Goal: Task Accomplishment & Management: Complete application form

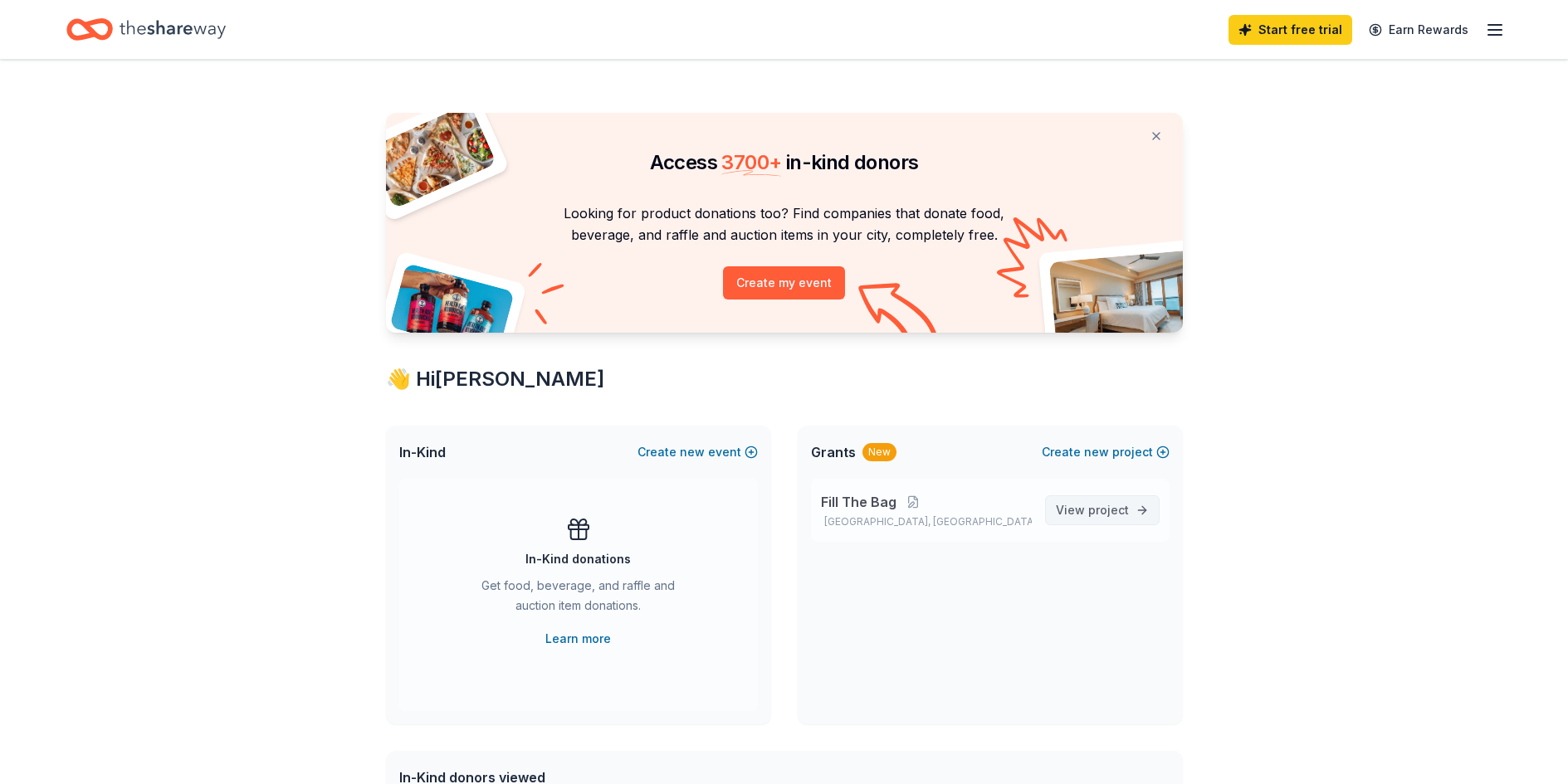
click at [1095, 517] on span "View project" at bounding box center [1092, 510] width 73 height 20
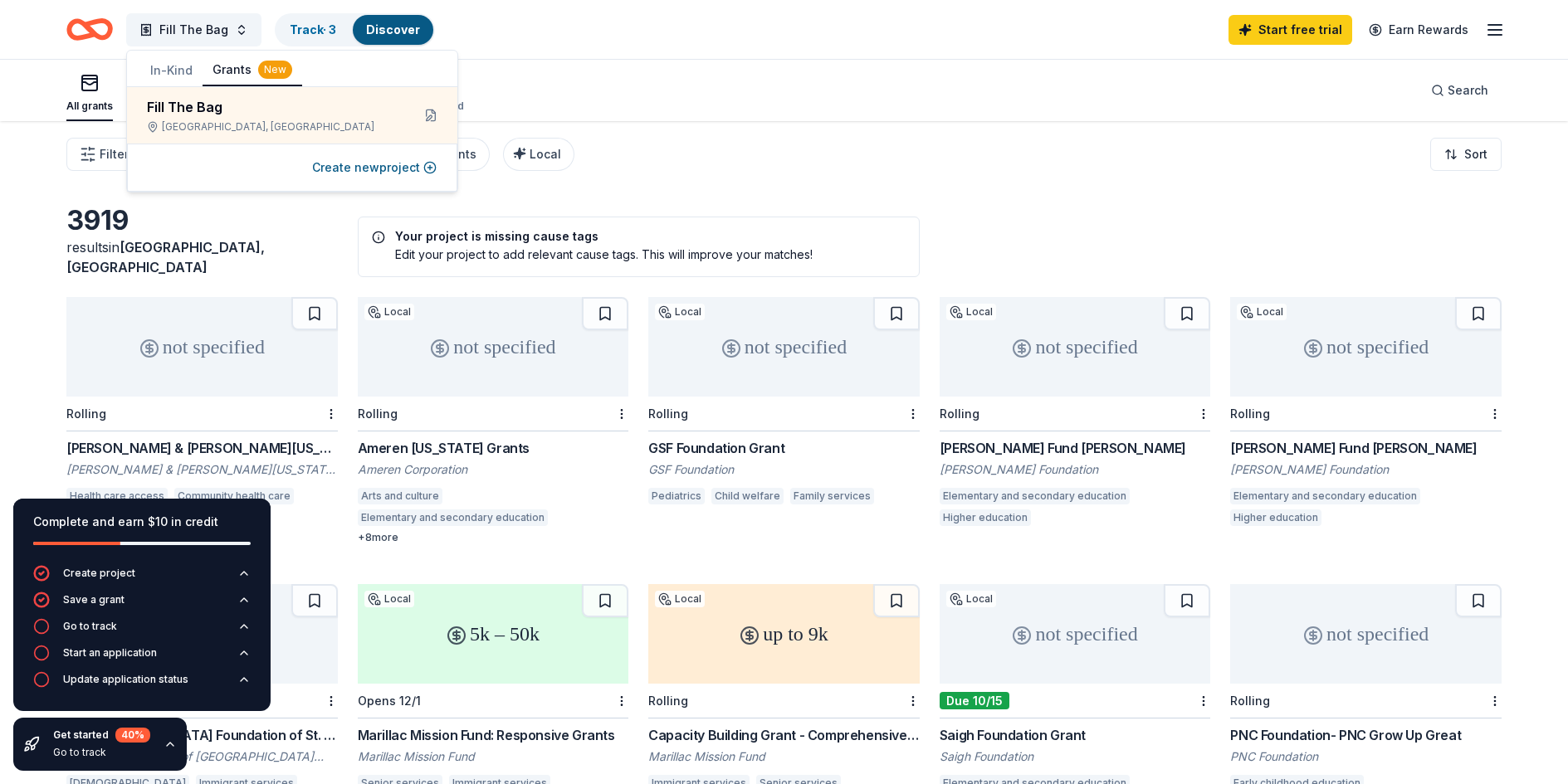
click at [509, 79] on div "All grants ≤ $5k $5k to $20k > $20k Unspecified Search" at bounding box center [784, 90] width 1435 height 61
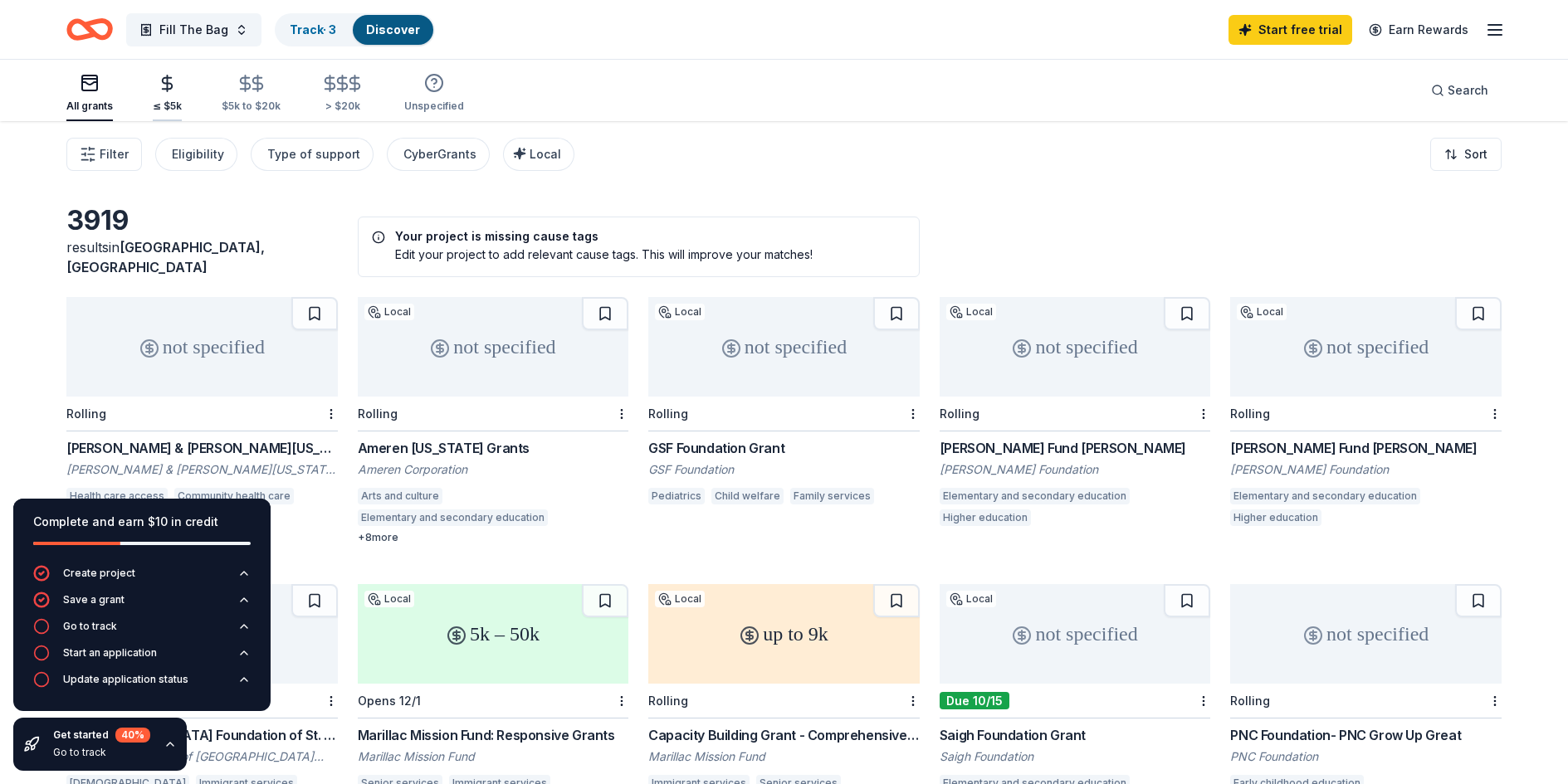
click at [165, 94] on div "≤ $5k" at bounding box center [167, 93] width 29 height 39
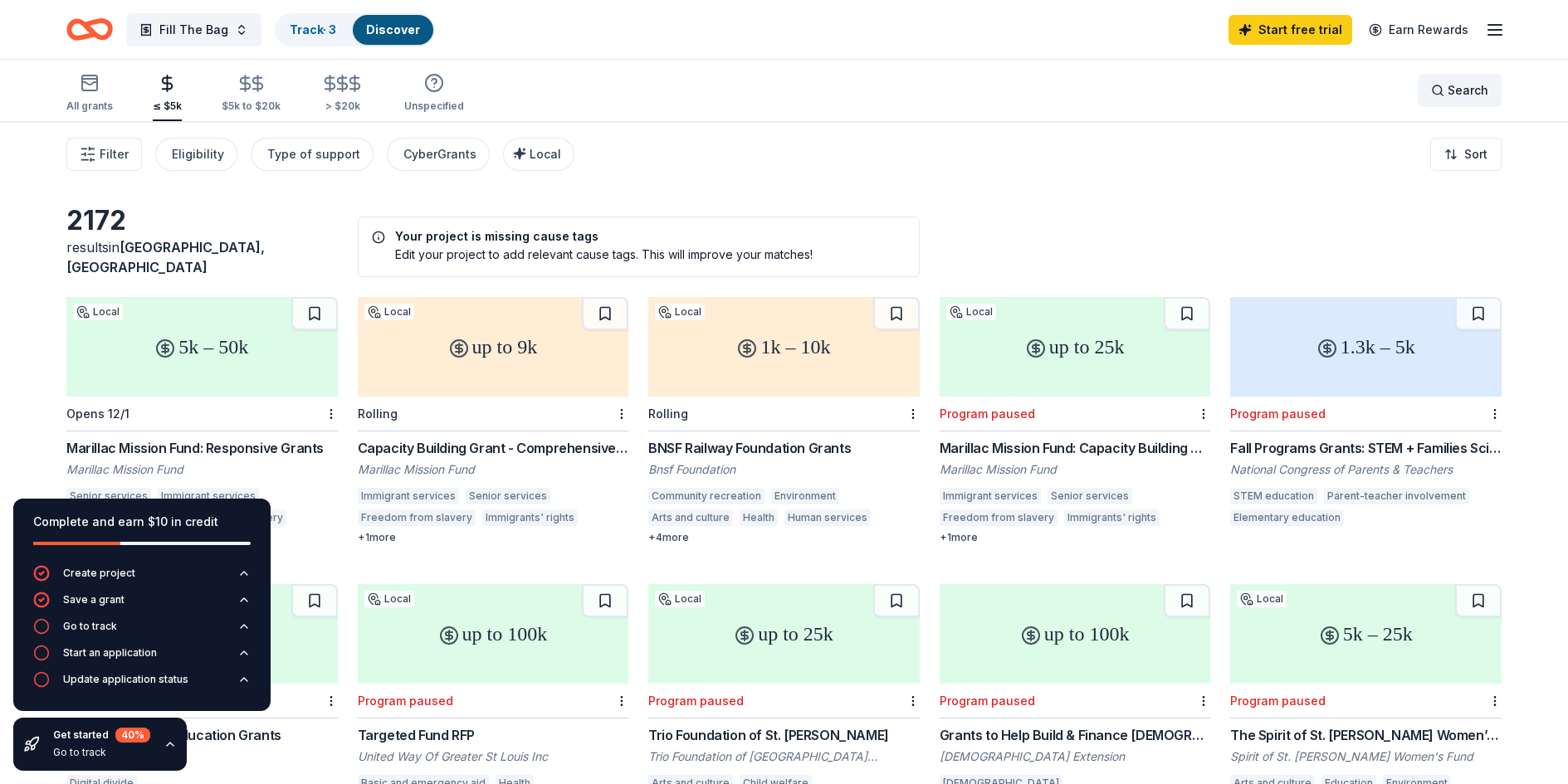
click at [1451, 94] on span "Search" at bounding box center [1468, 91] width 40 height 20
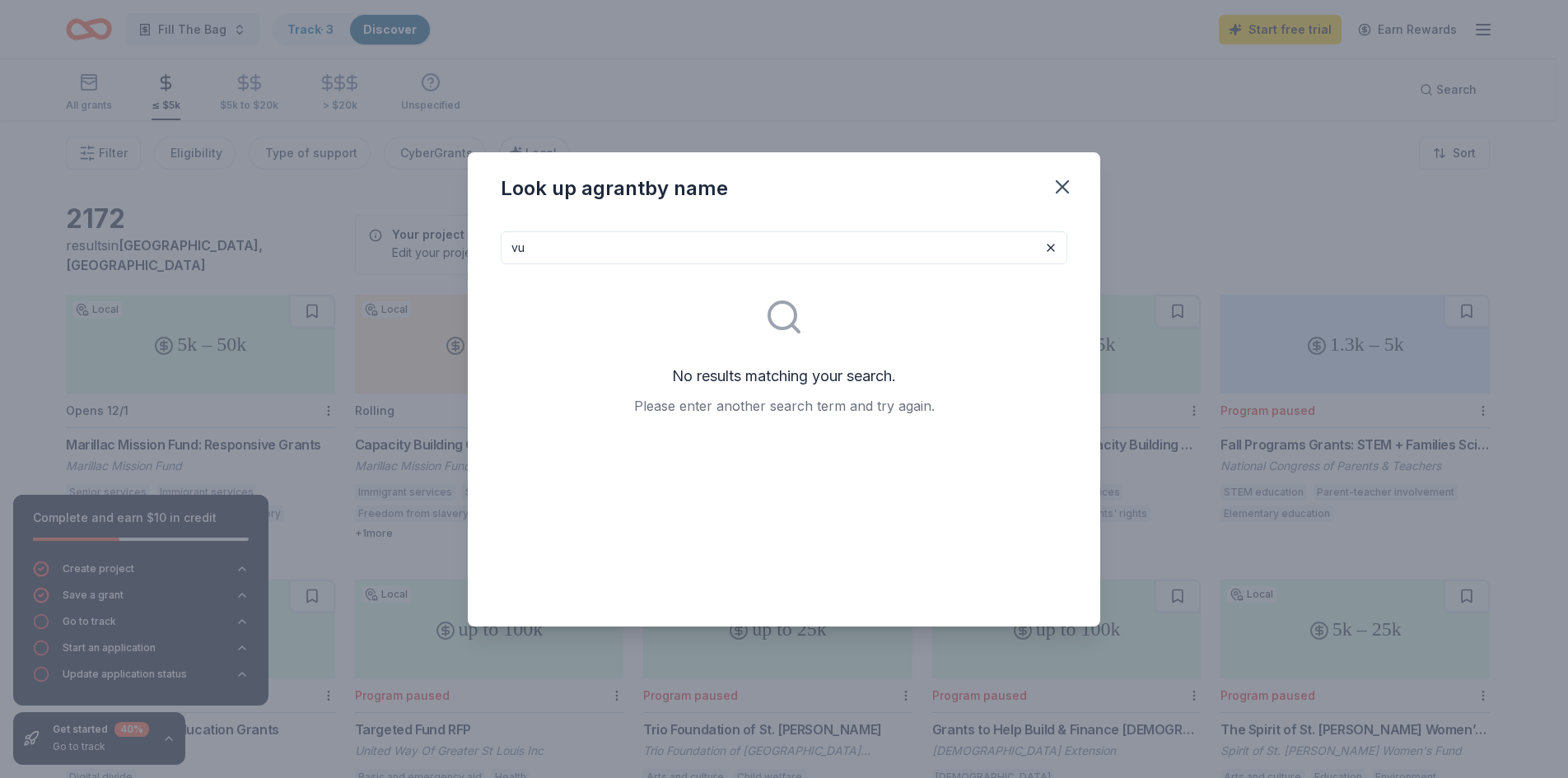
type input "v"
click at [712, 258] on input "children in need" at bounding box center [784, 247] width 567 height 33
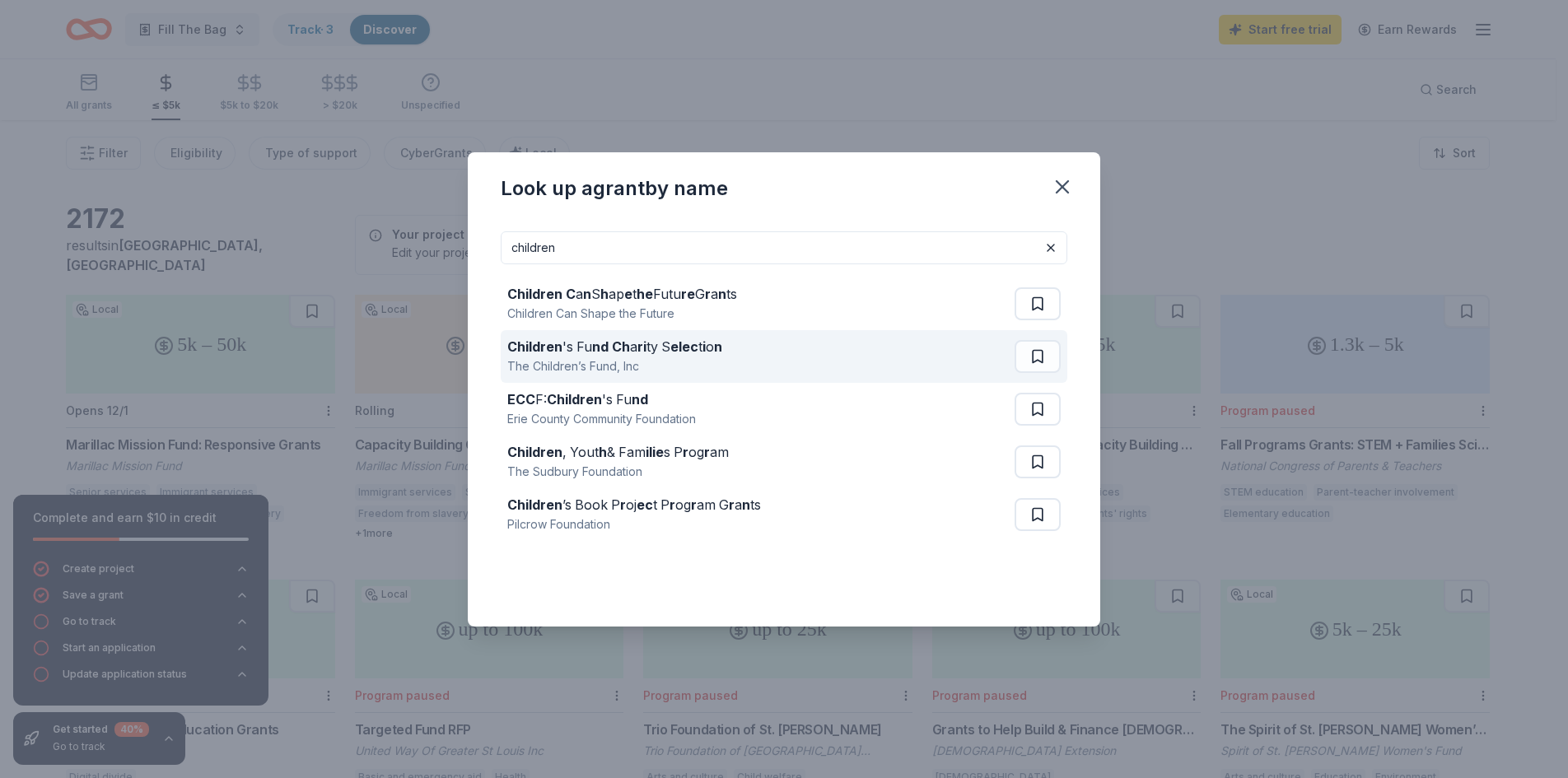
type input "children"
click at [672, 352] on strong "elec" at bounding box center [684, 347] width 28 height 17
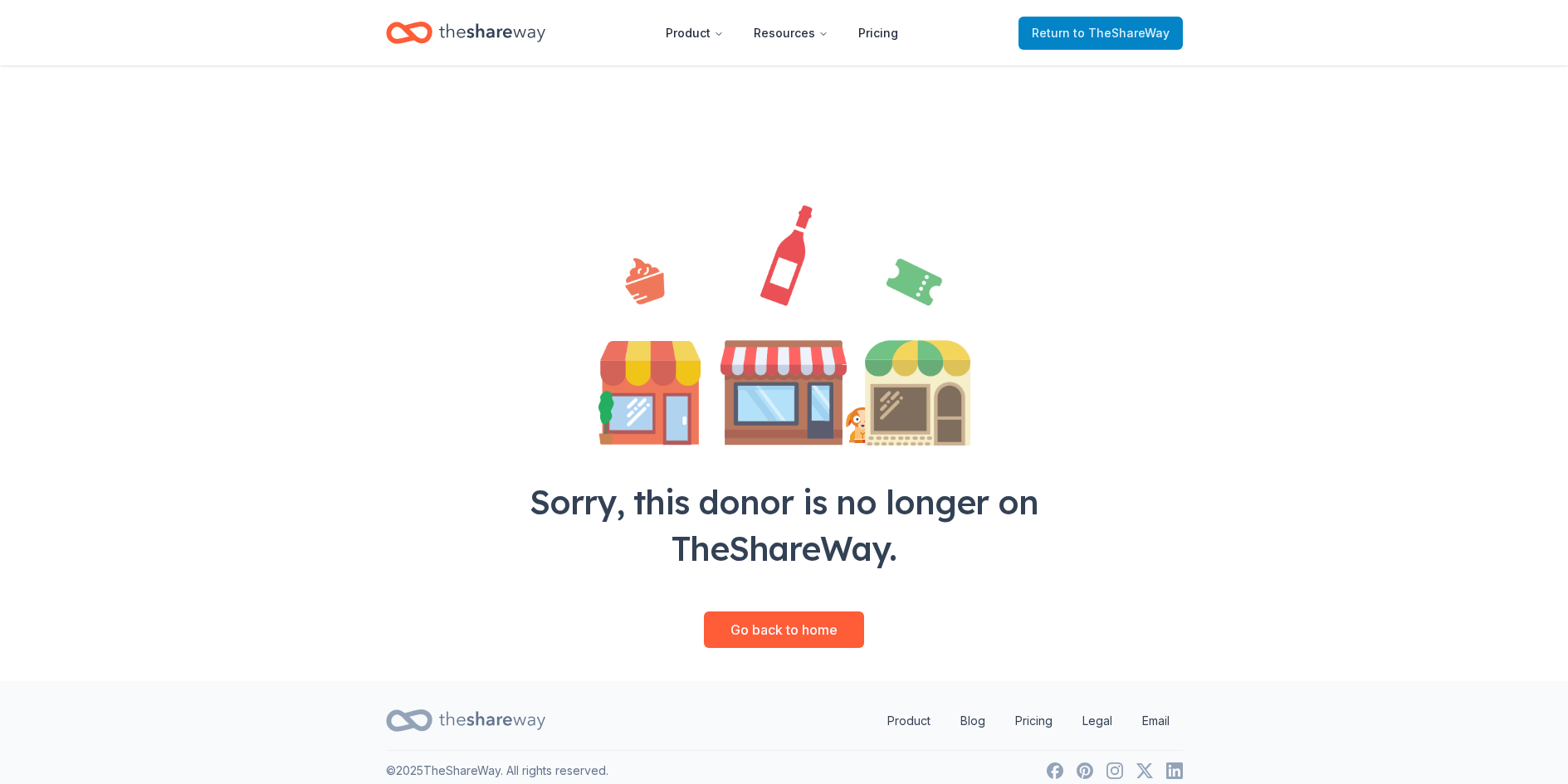
click at [1123, 40] on span "Return to TheShareWay" at bounding box center [1100, 34] width 138 height 20
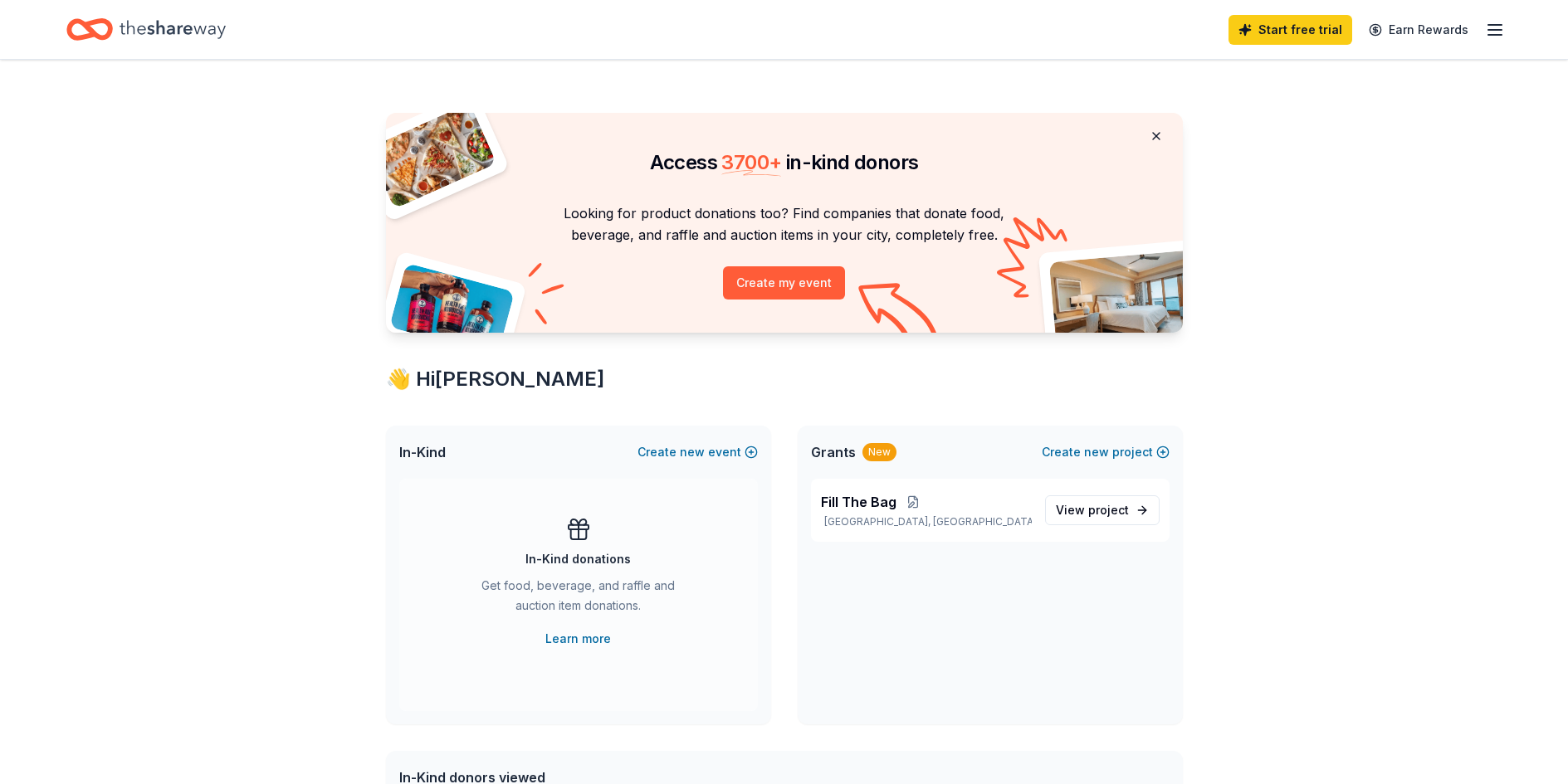
click at [1159, 139] on button at bounding box center [1156, 136] width 40 height 33
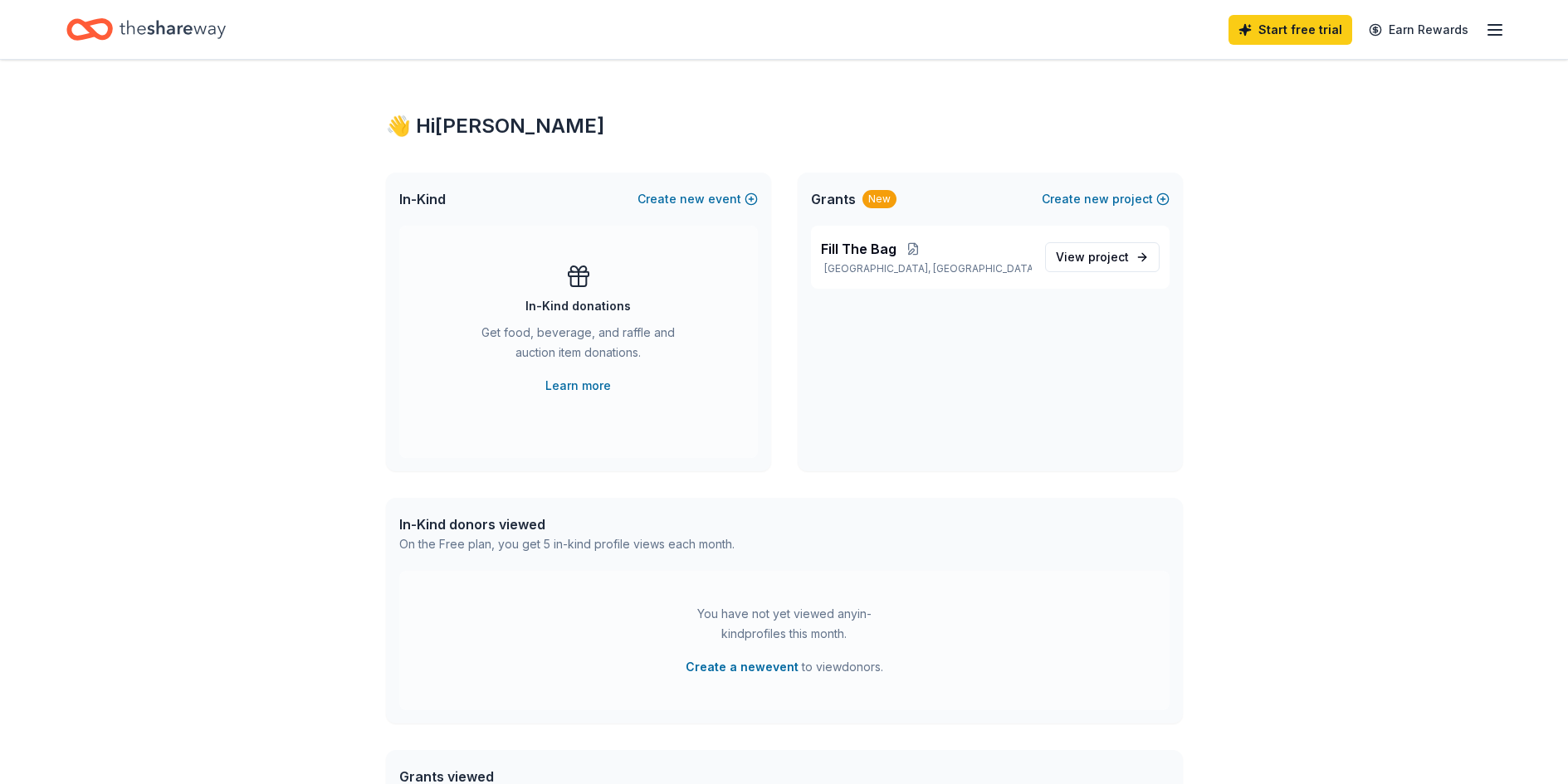
click at [1492, 24] on icon "button" at bounding box center [1495, 30] width 20 height 20
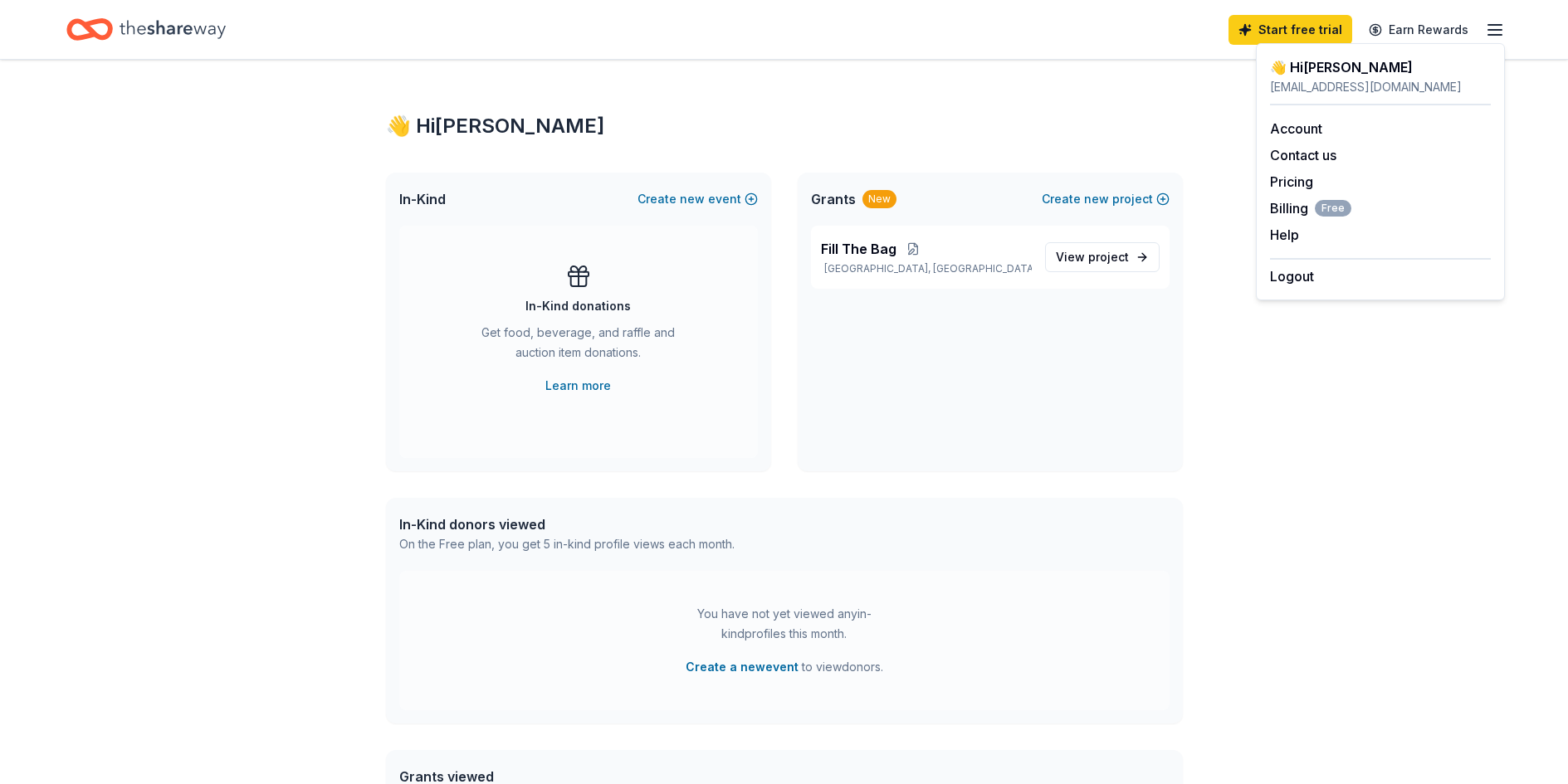
click at [958, 131] on div "👋 Hi [PERSON_NAME]" at bounding box center [784, 126] width 797 height 27
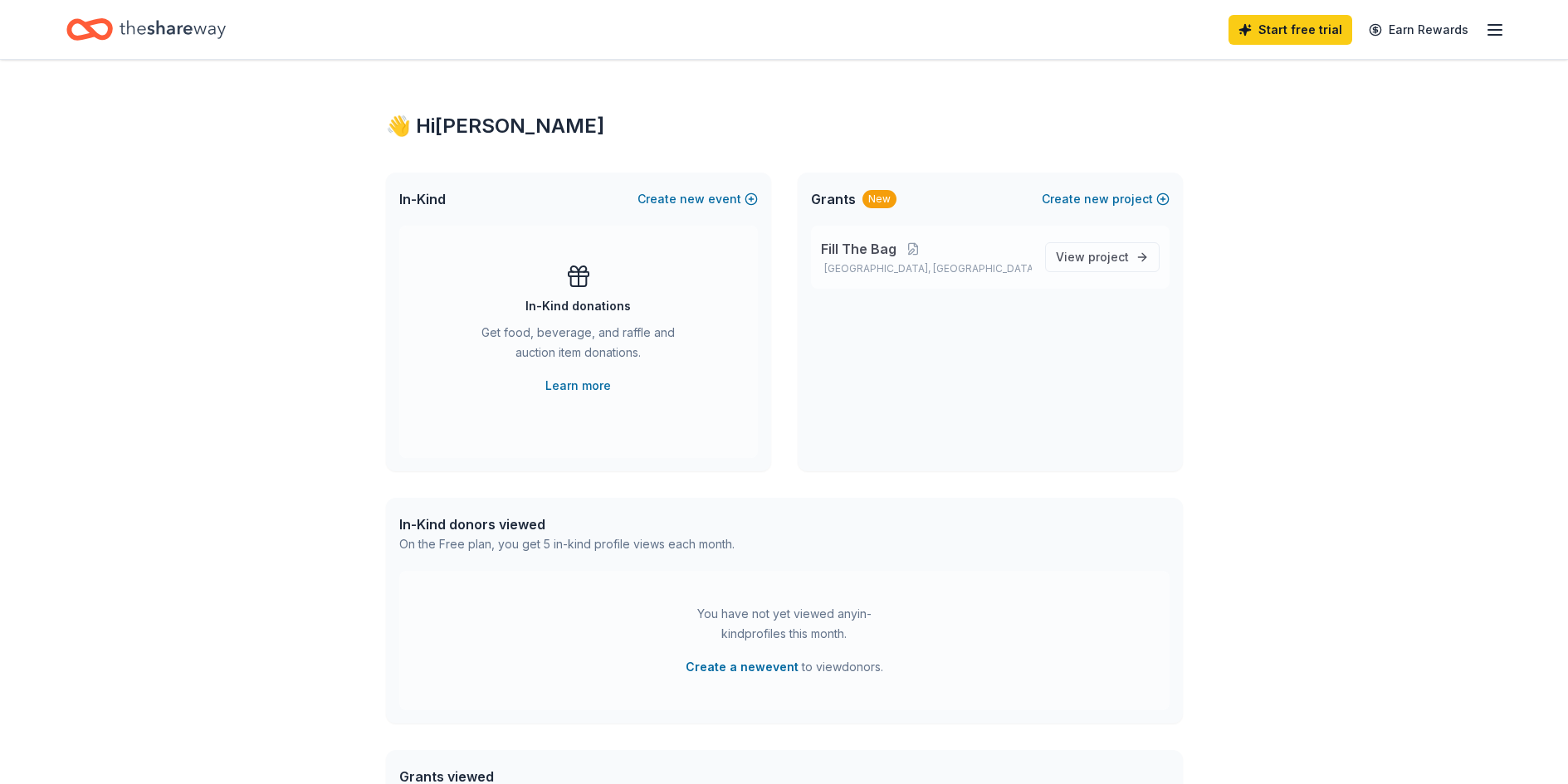
click at [854, 257] on span "Fill The Bag" at bounding box center [859, 249] width 76 height 20
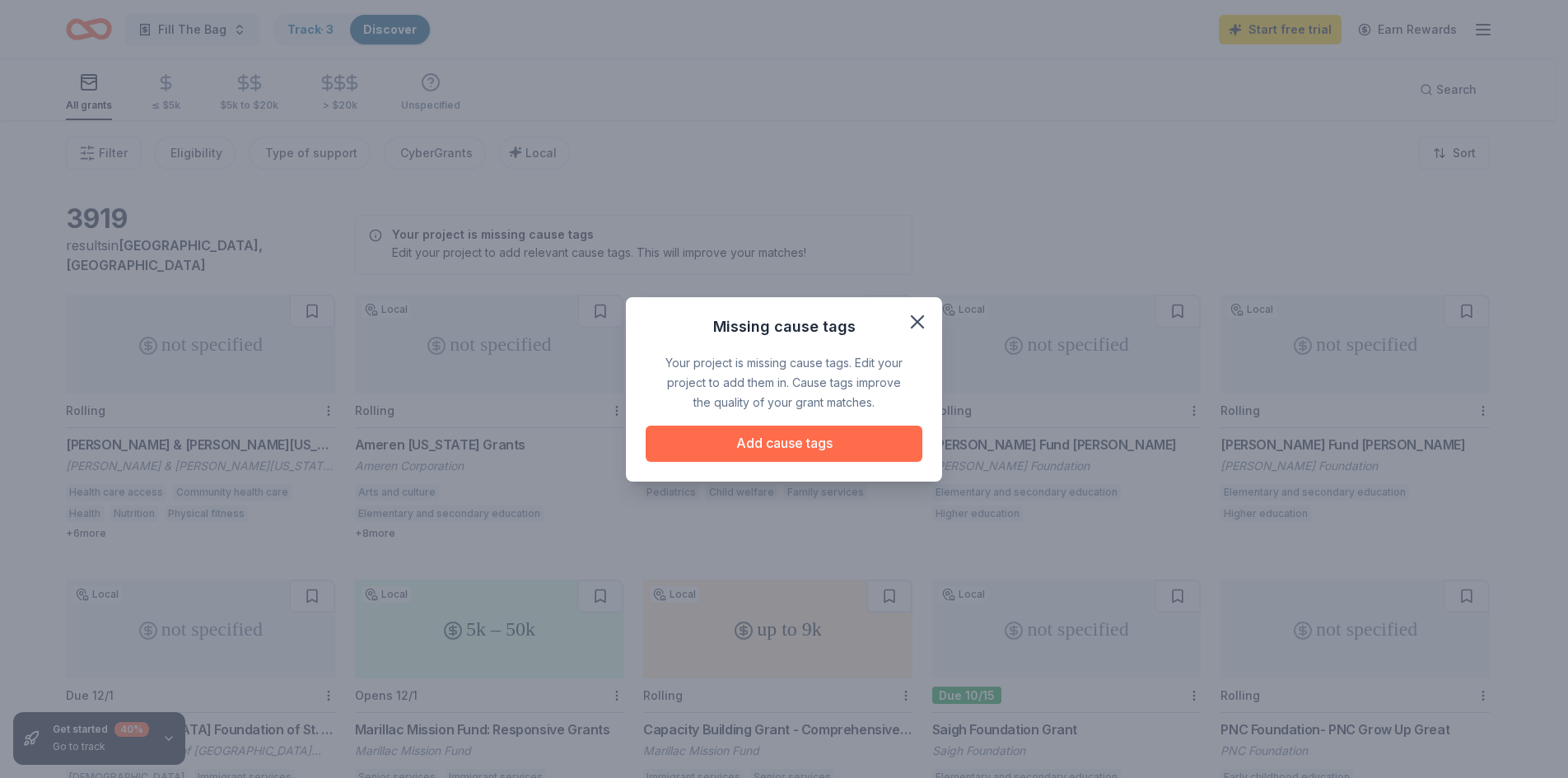
click at [818, 445] on button "Add cause tags" at bounding box center [783, 443] width 277 height 36
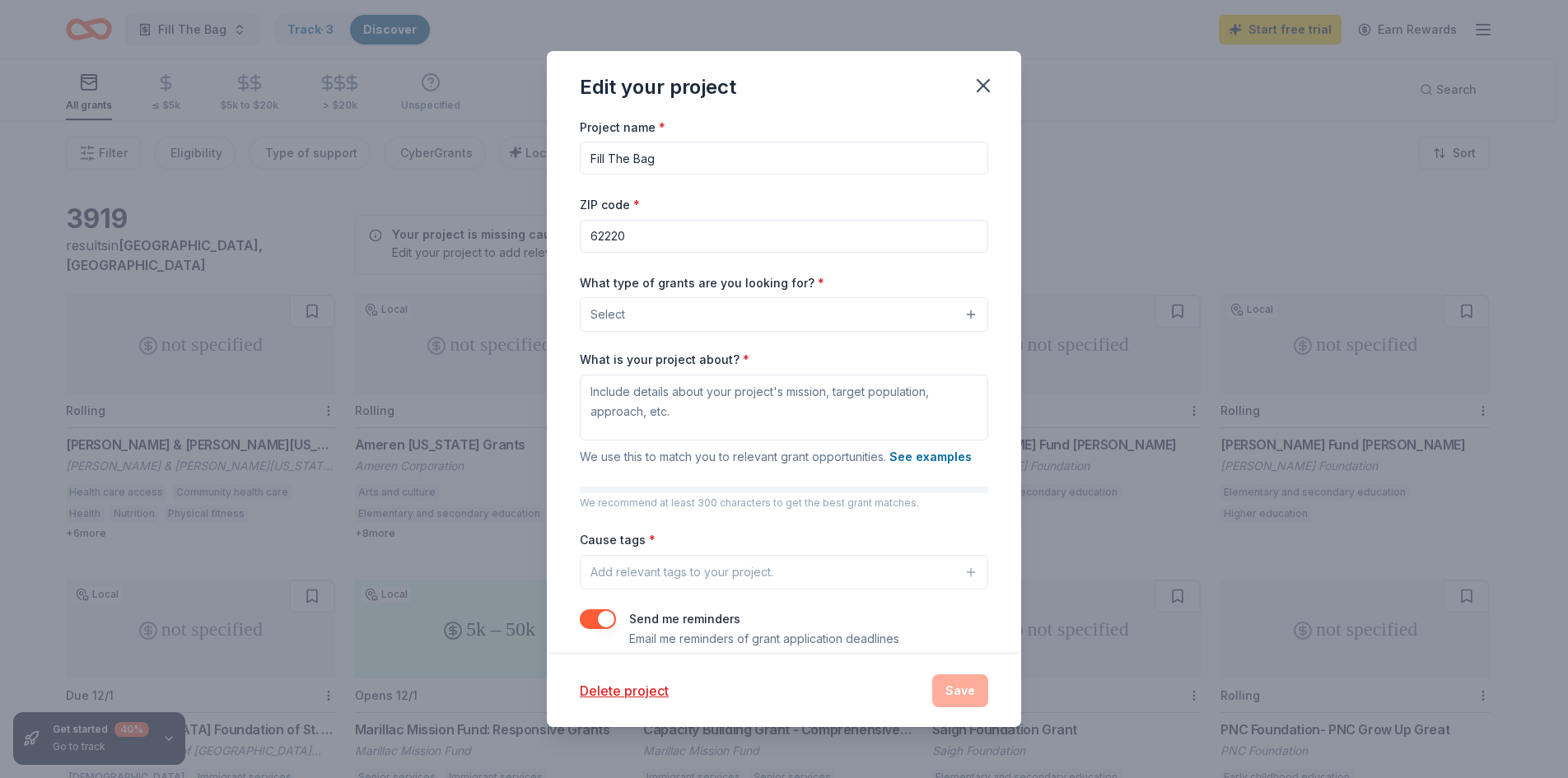
click at [762, 297] on button "Select" at bounding box center [784, 314] width 409 height 34
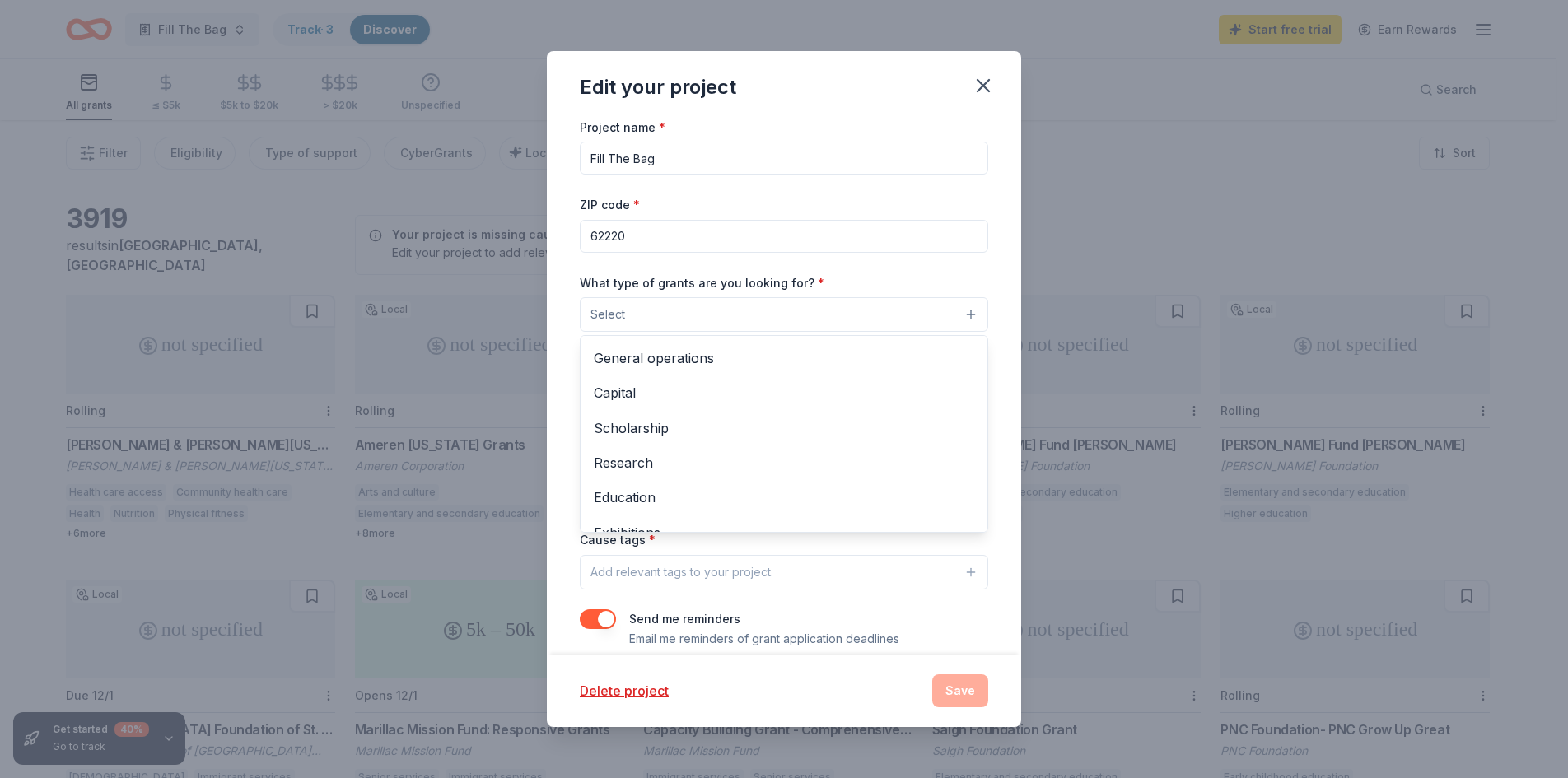
scroll to position [30, 0]
click at [723, 368] on span "General operations" at bounding box center [783, 362] width 380 height 22
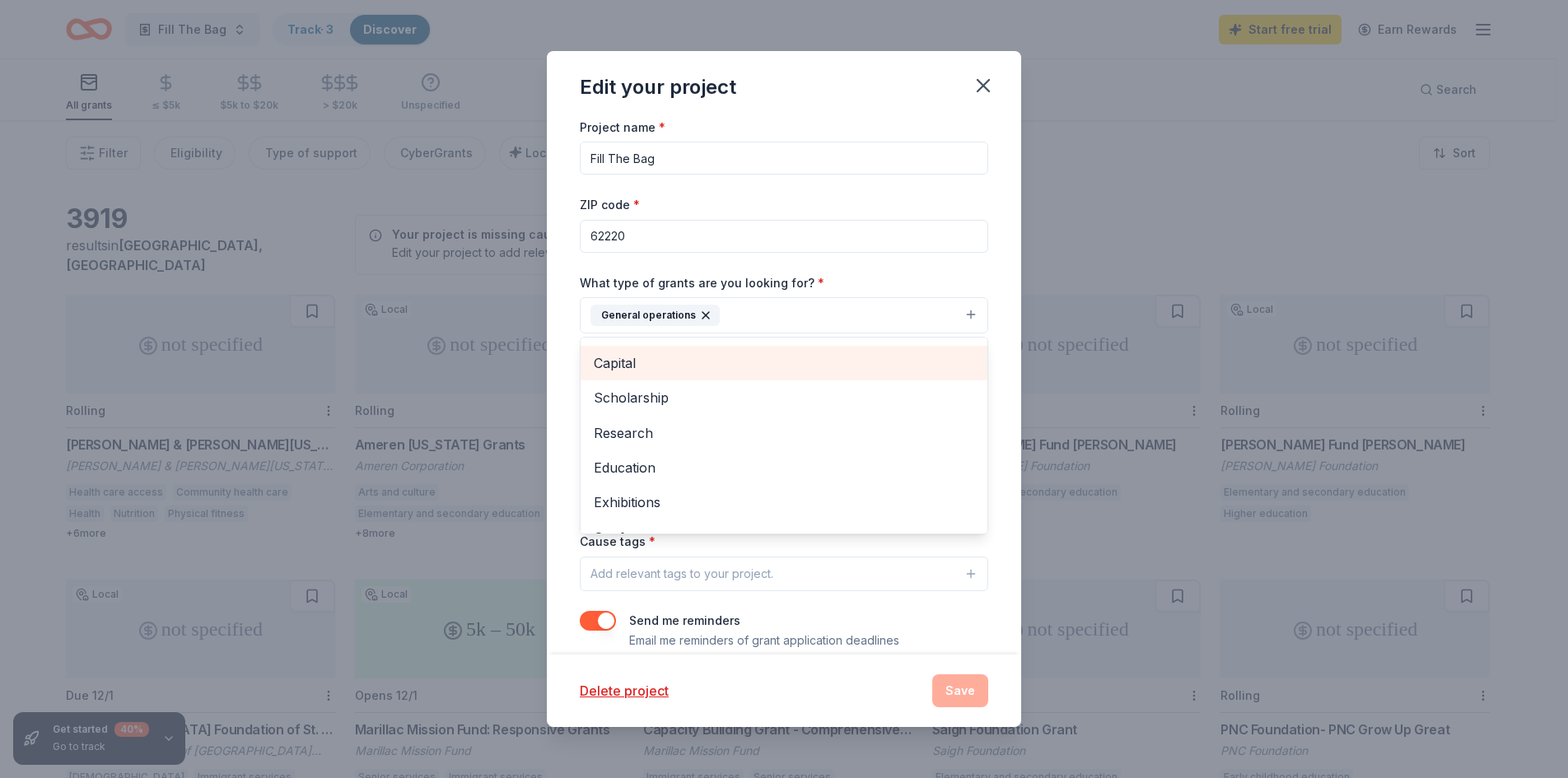
click at [723, 368] on span "Capital" at bounding box center [783, 364] width 380 height 22
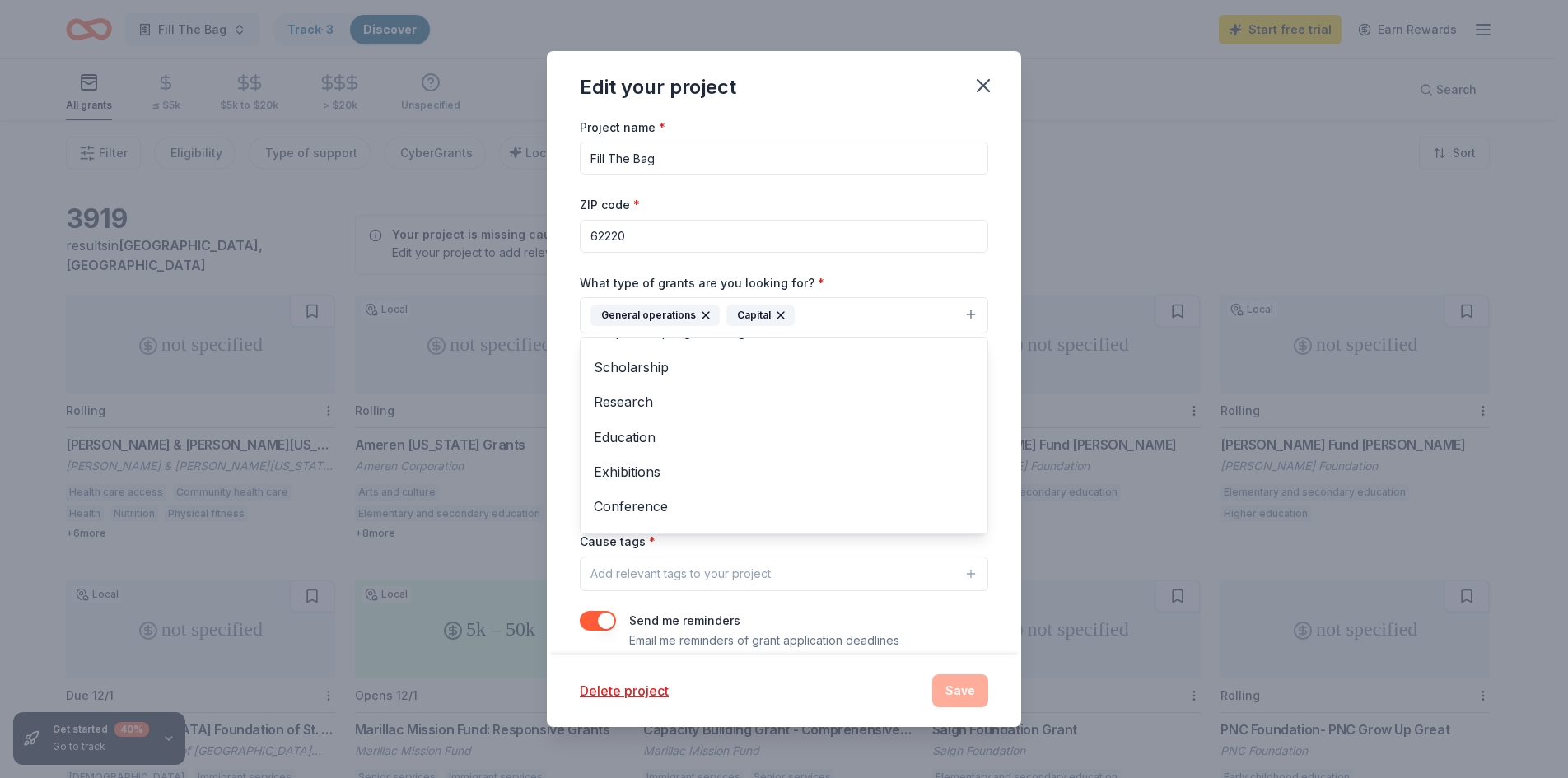
scroll to position [0, 0]
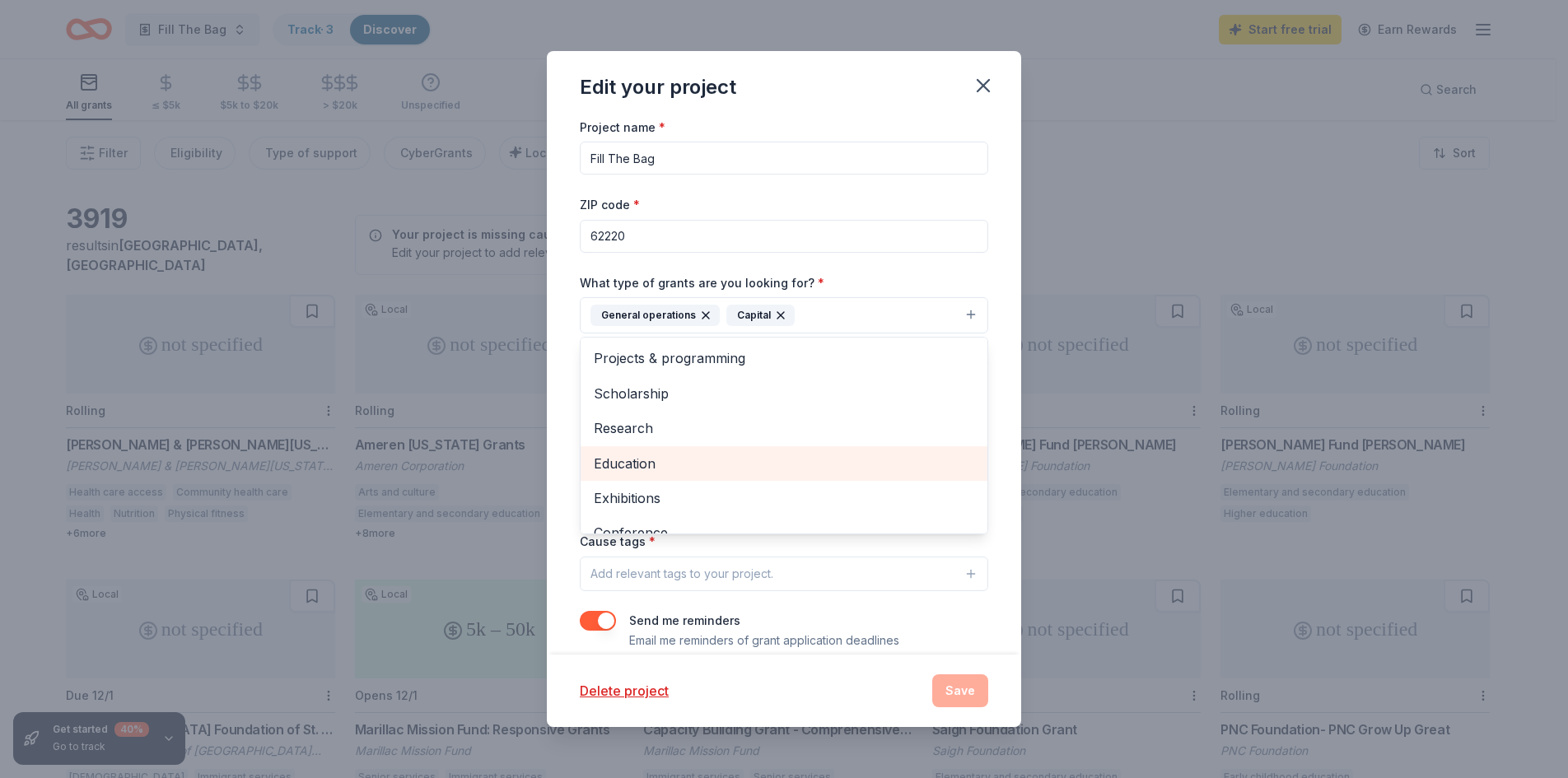
click at [801, 456] on span "Education" at bounding box center [783, 464] width 380 height 22
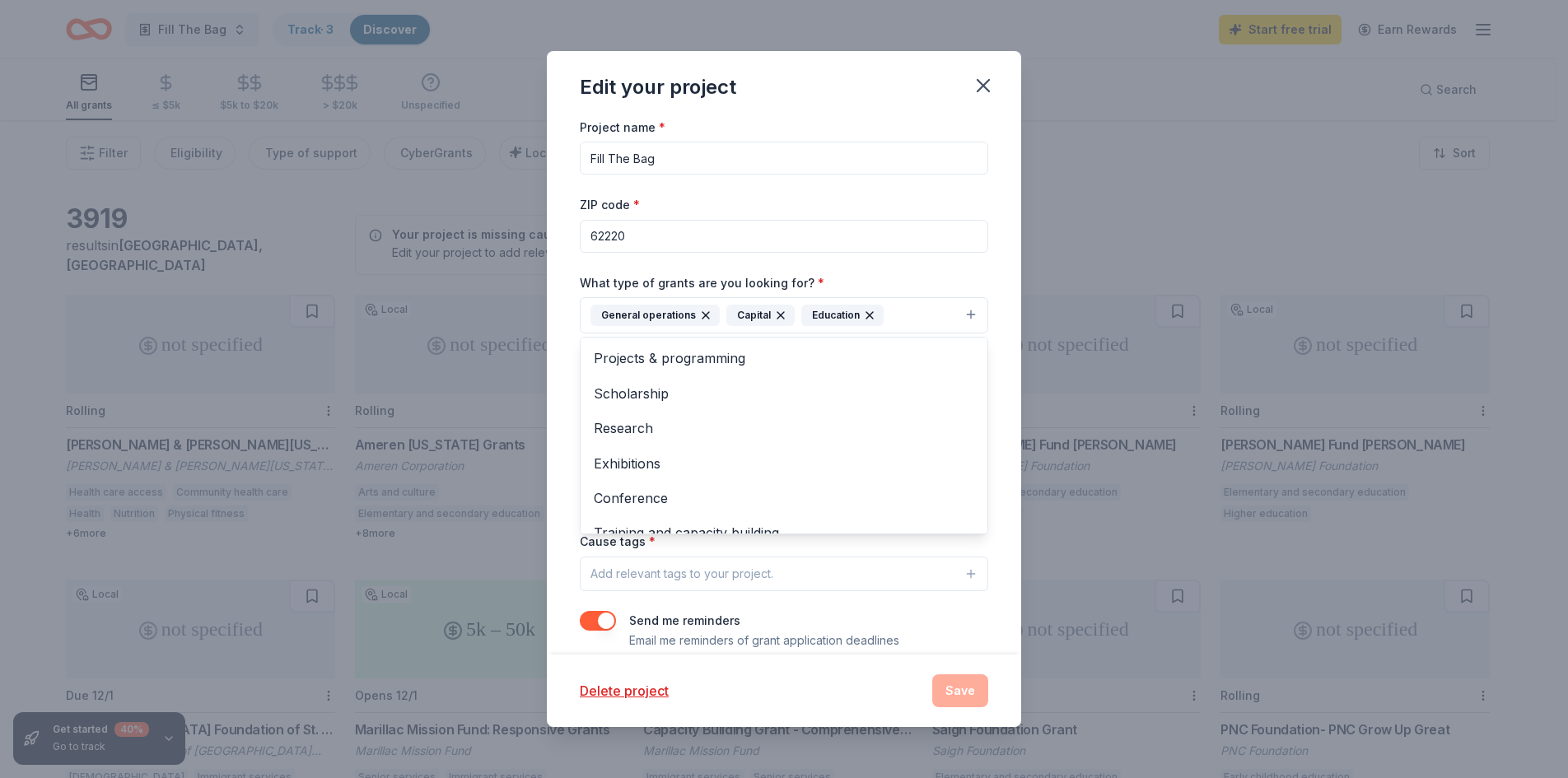
click at [986, 496] on div "Project name * Fill The Bag ZIP code * 62220 What type of grants are you lookin…" at bounding box center [783, 386] width 474 height 538
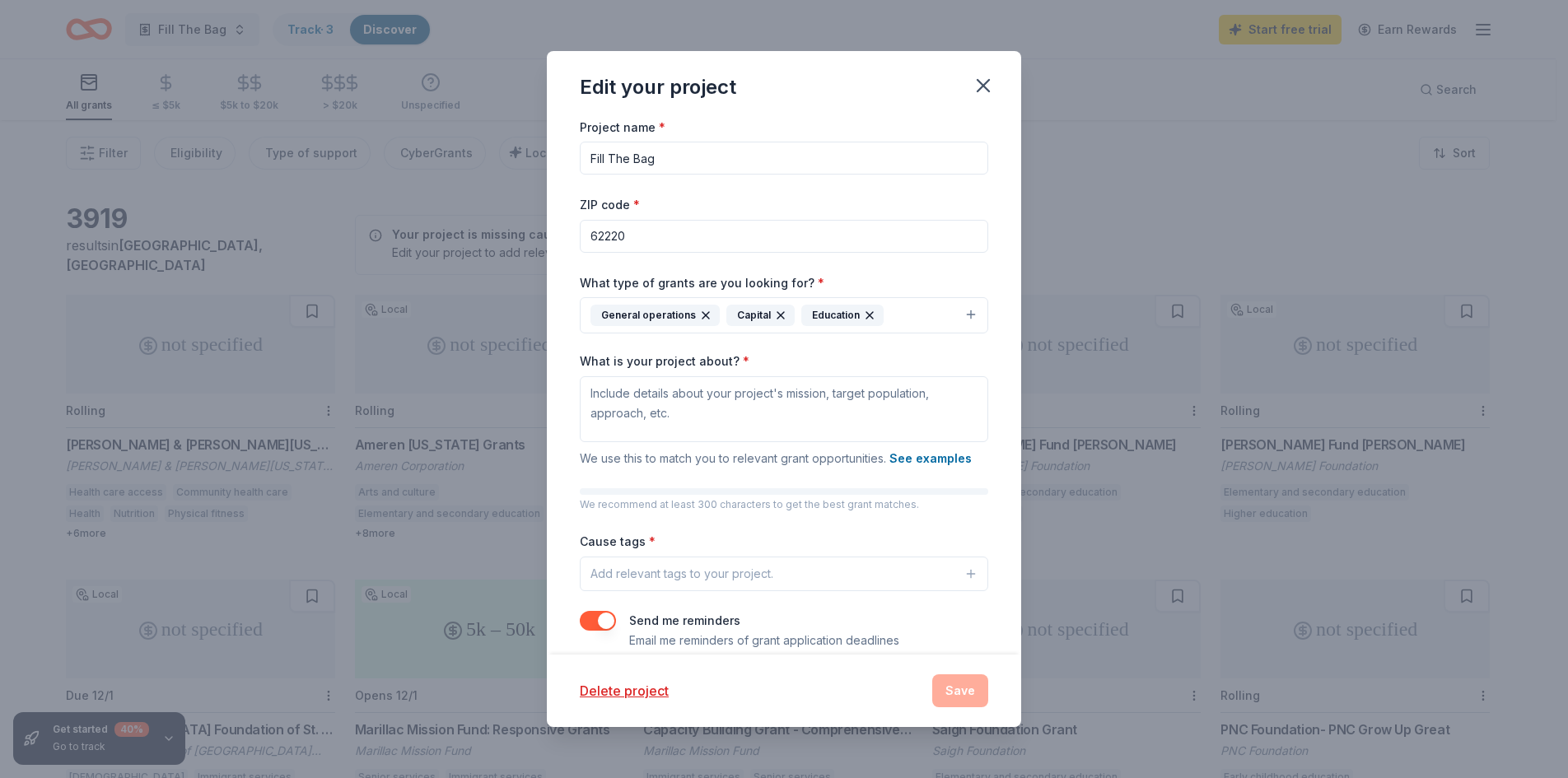
click at [899, 573] on button "Add relevant tags to your project." at bounding box center [784, 573] width 409 height 34
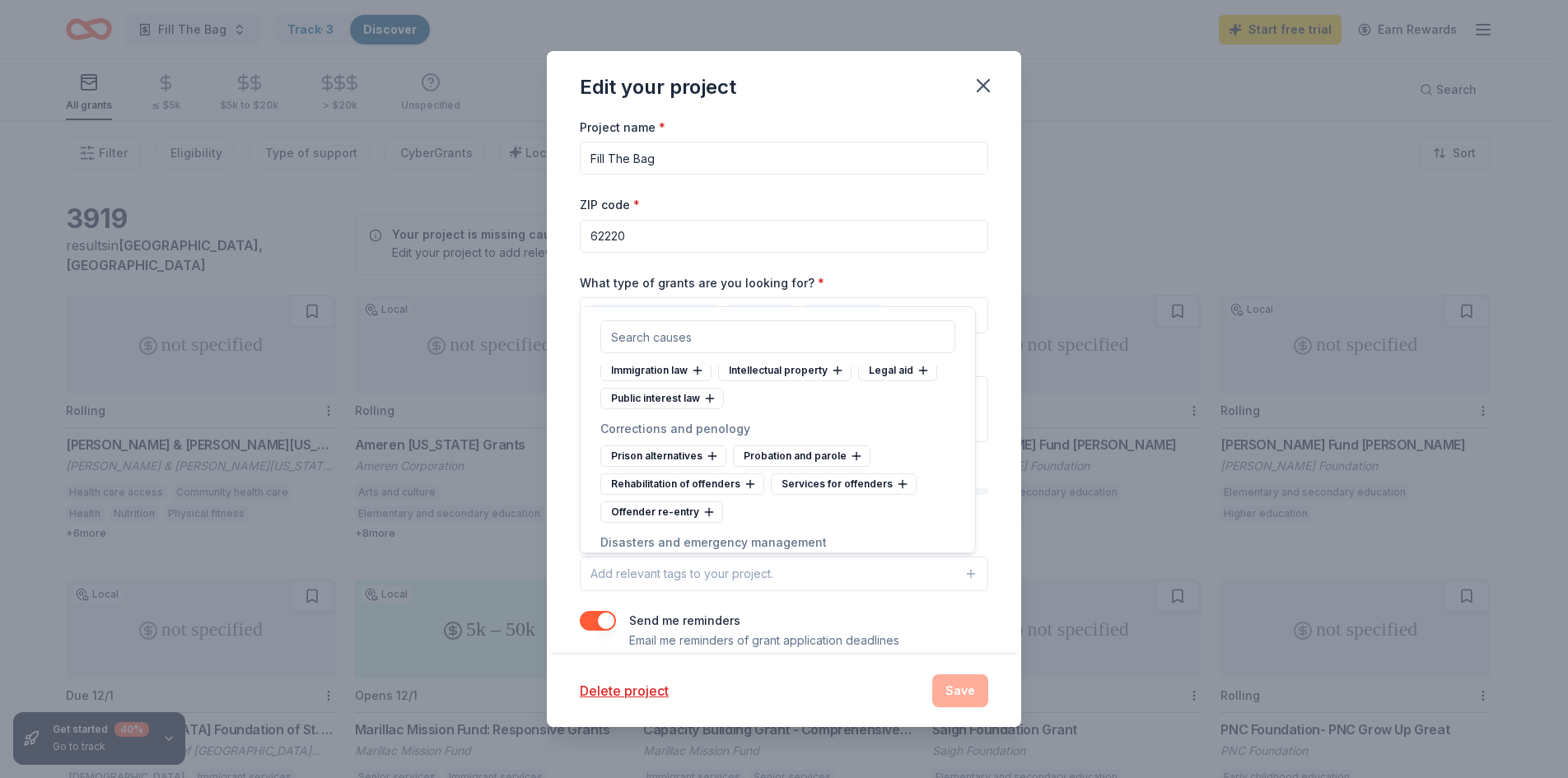
scroll to position [5598, 0]
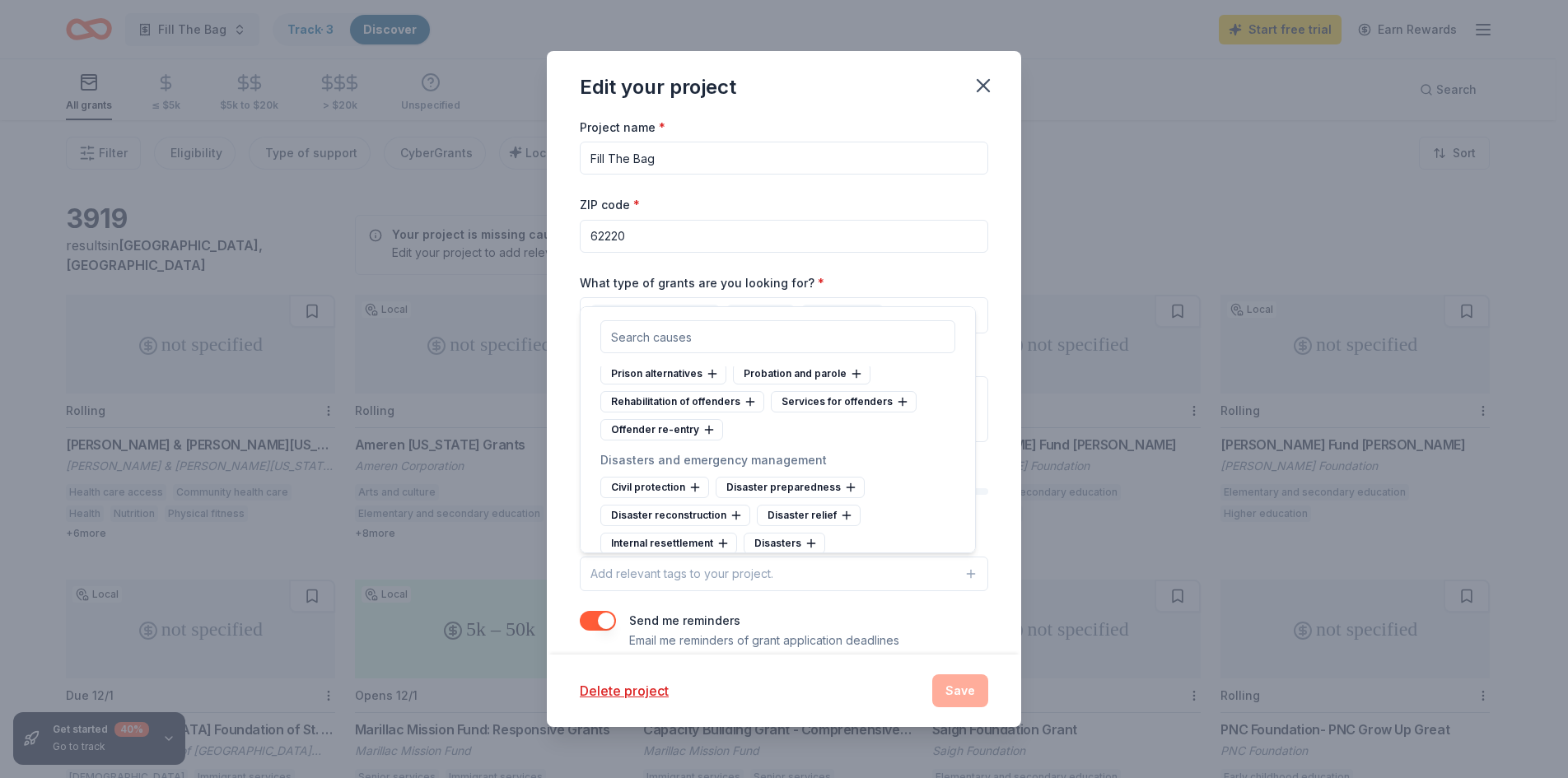
click at [628, 271] on div "Child advocacy" at bounding box center [654, 260] width 109 height 22
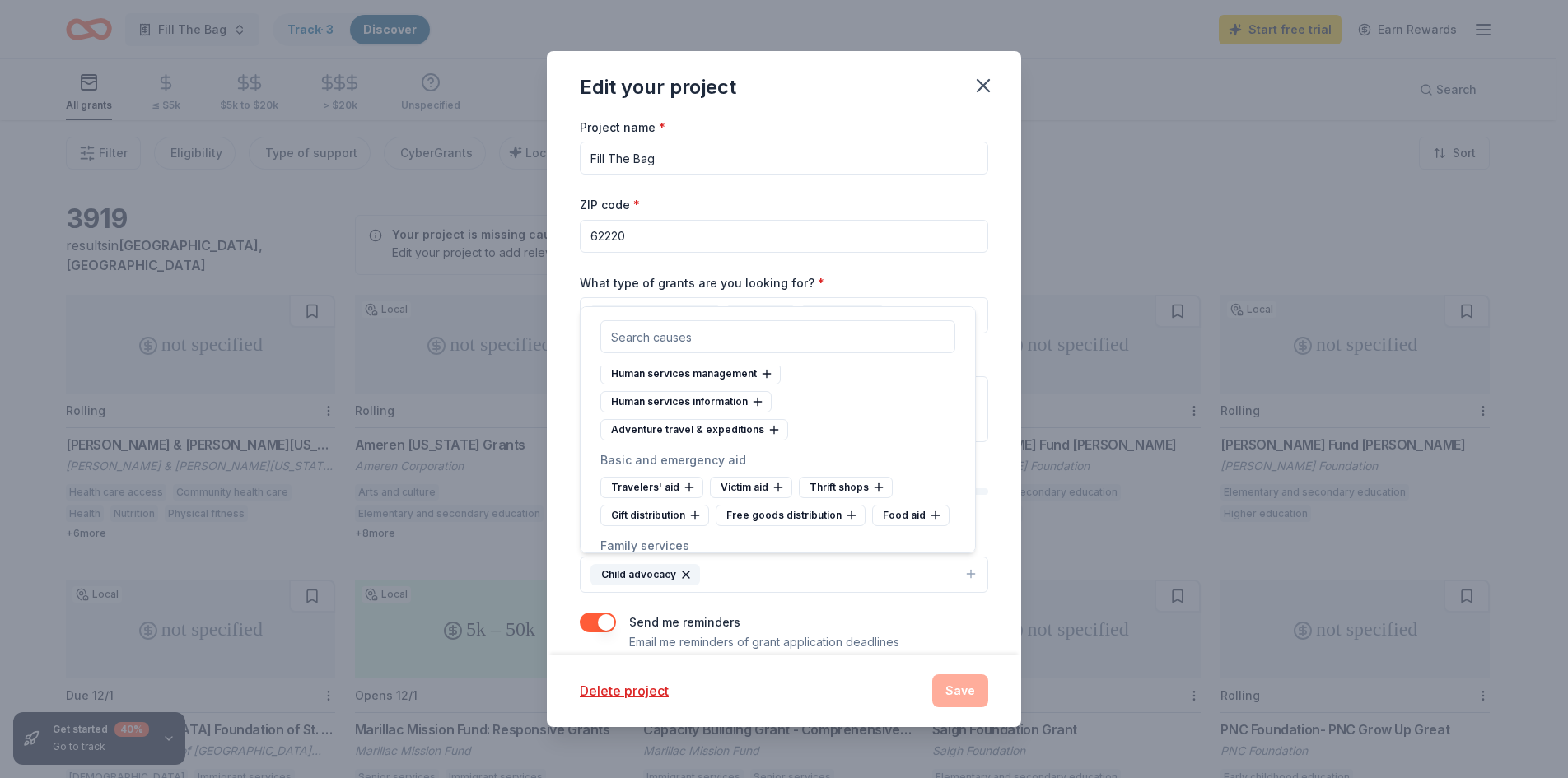
scroll to position [8891, 0]
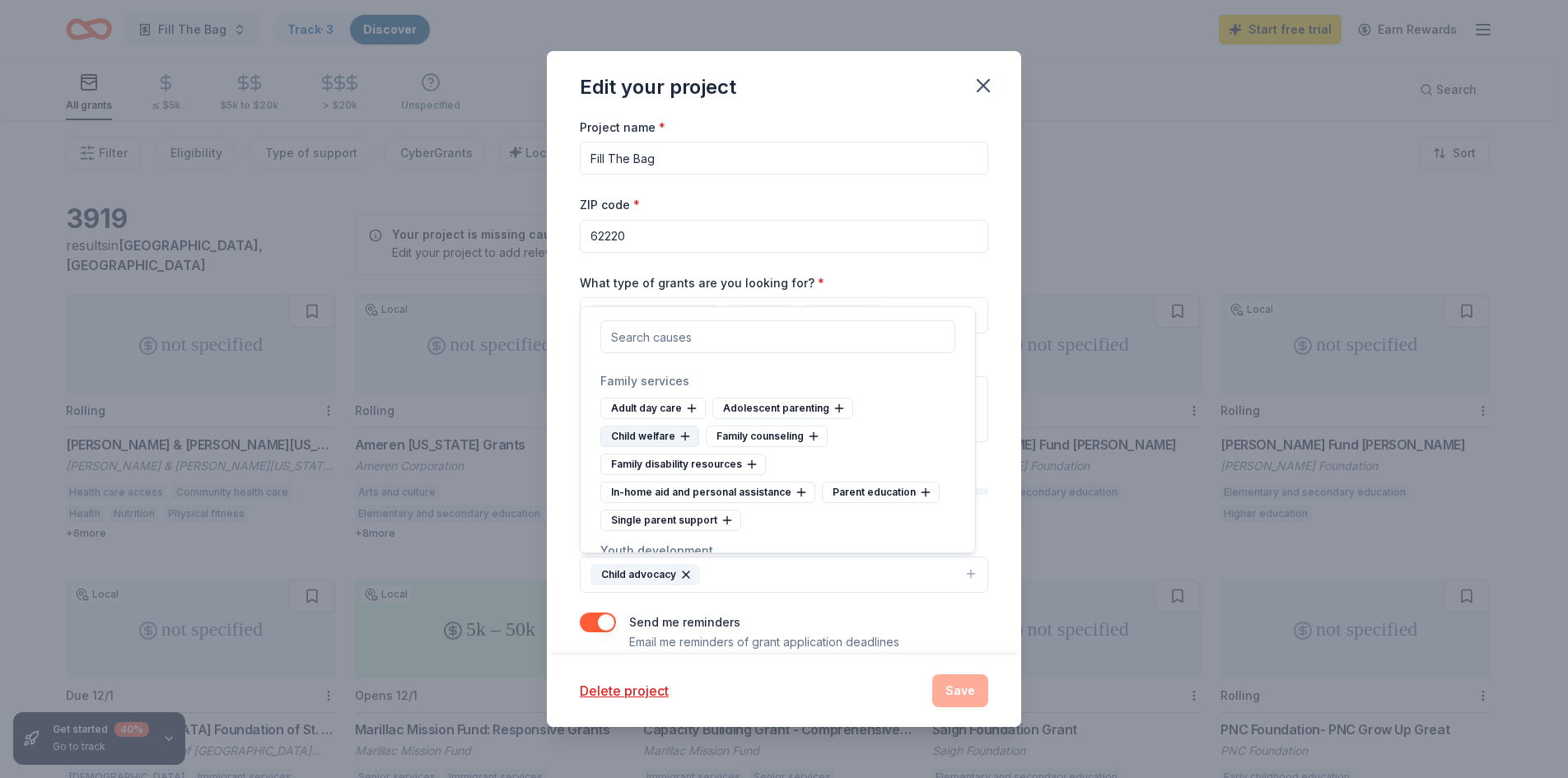
click at [679, 443] on icon at bounding box center [685, 436] width 13 height 13
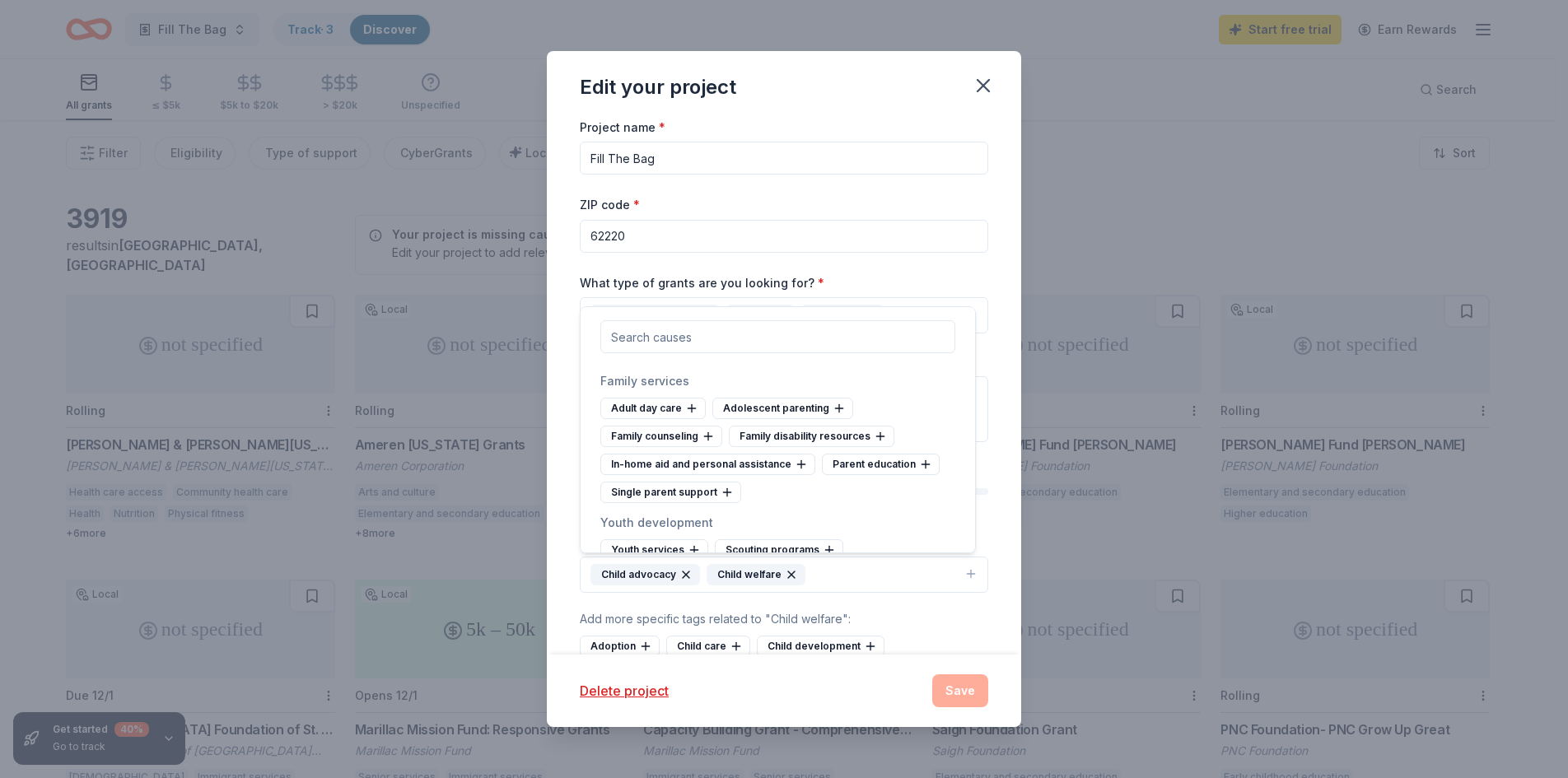
scroll to position [8972, 0]
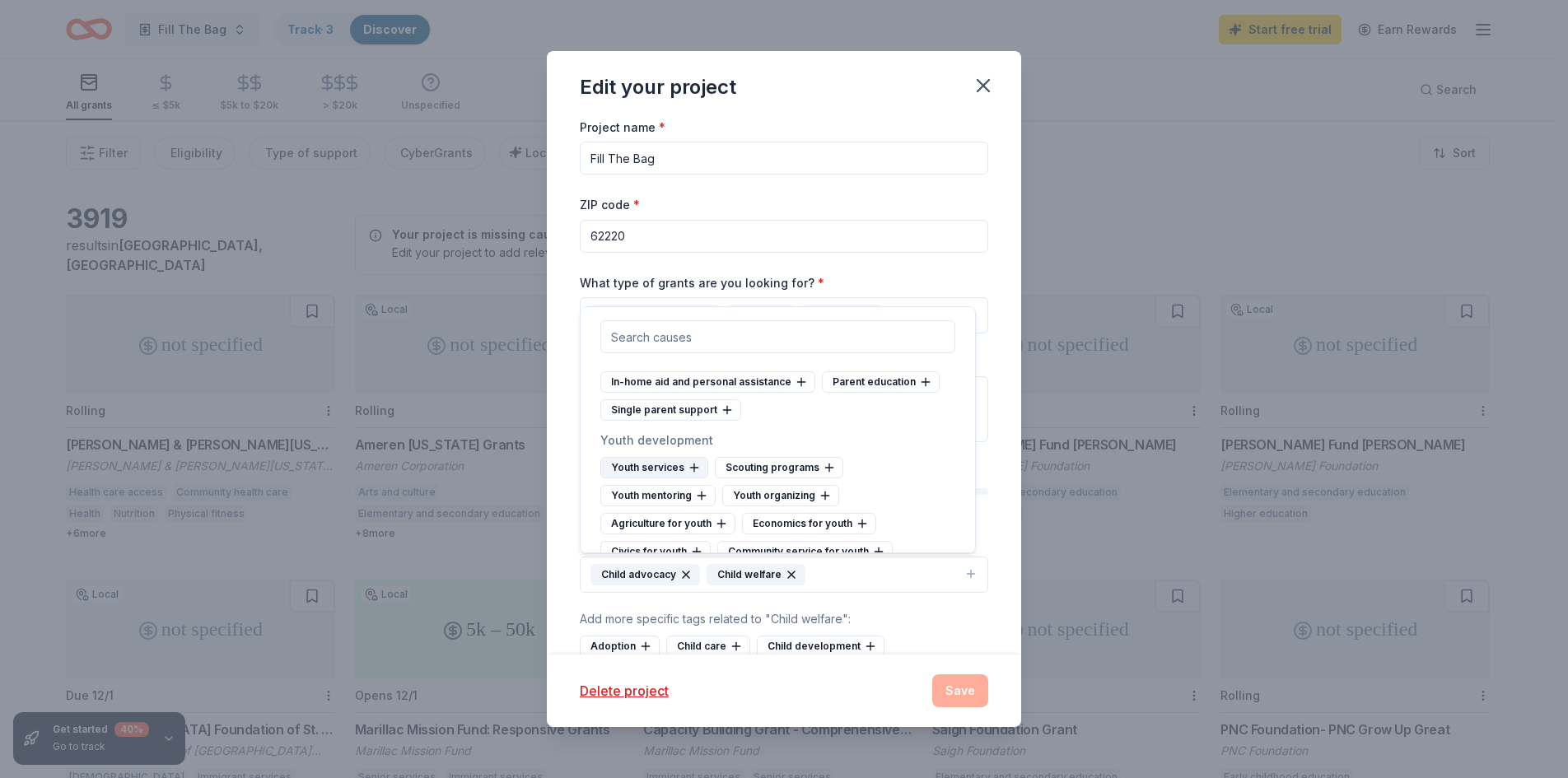
click at [639, 478] on div "Youth services" at bounding box center [654, 468] width 108 height 22
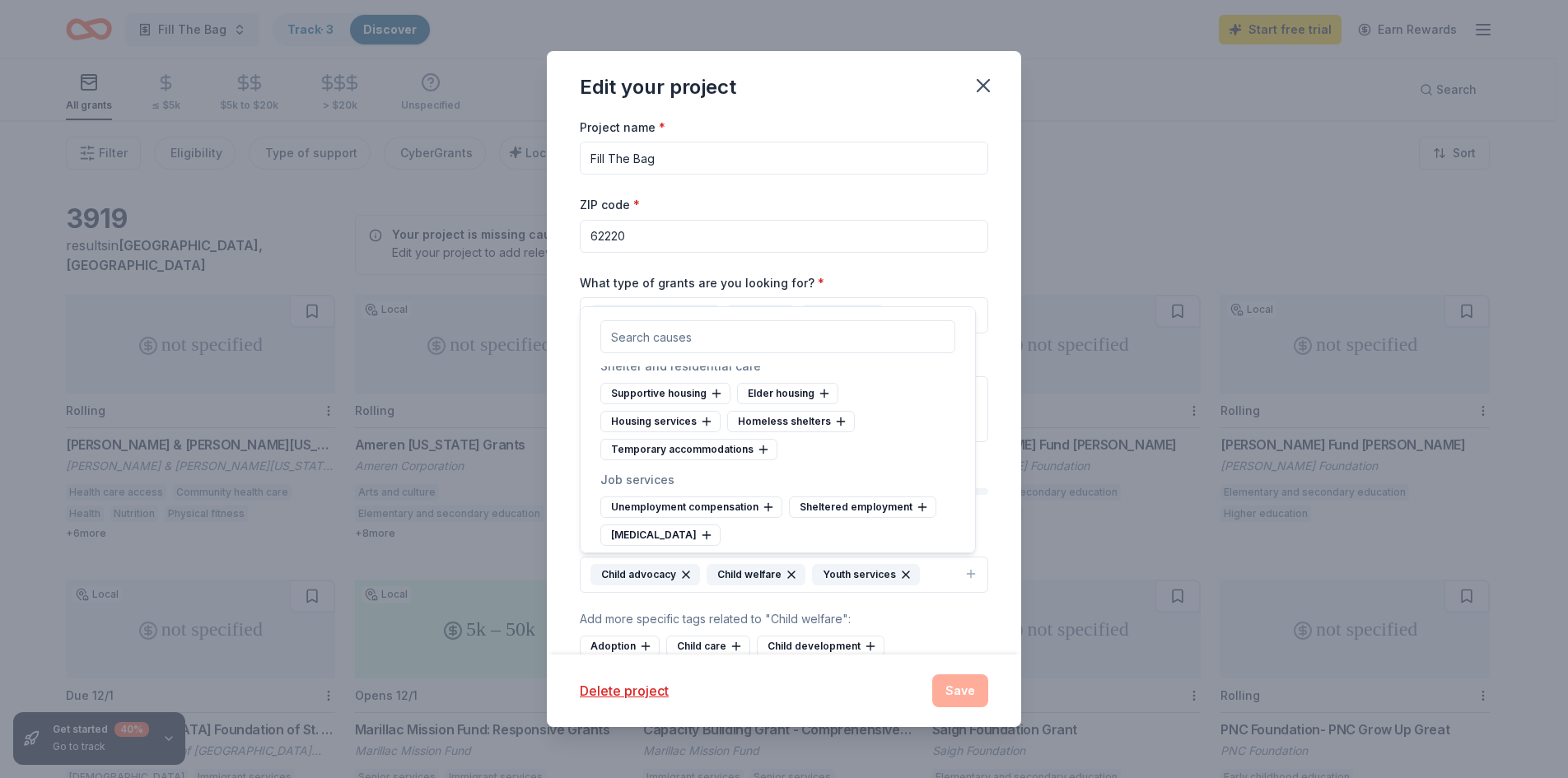
scroll to position [9384, 0]
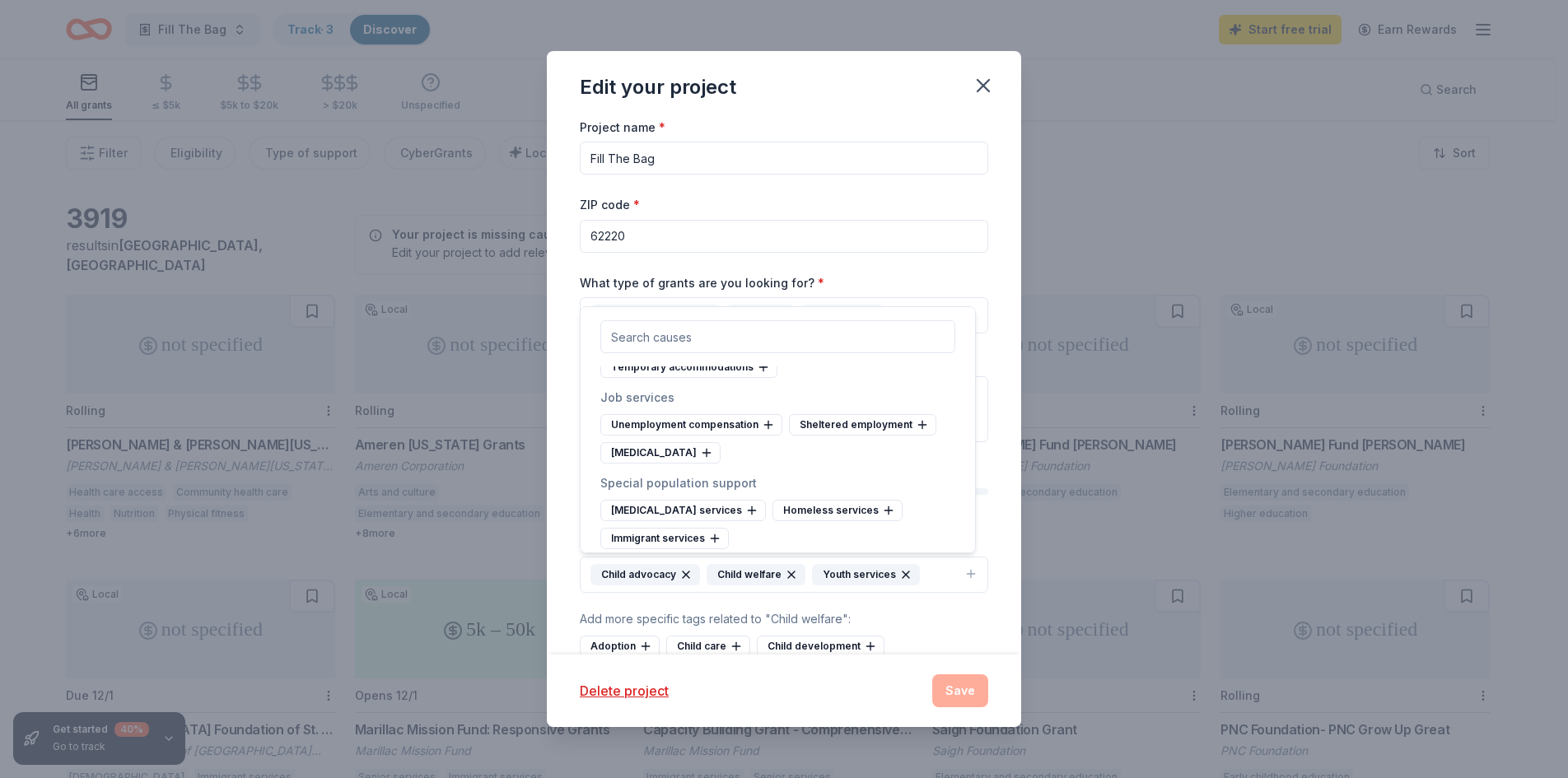
click at [790, 350] on div "Homeless shelters" at bounding box center [791, 339] width 128 height 22
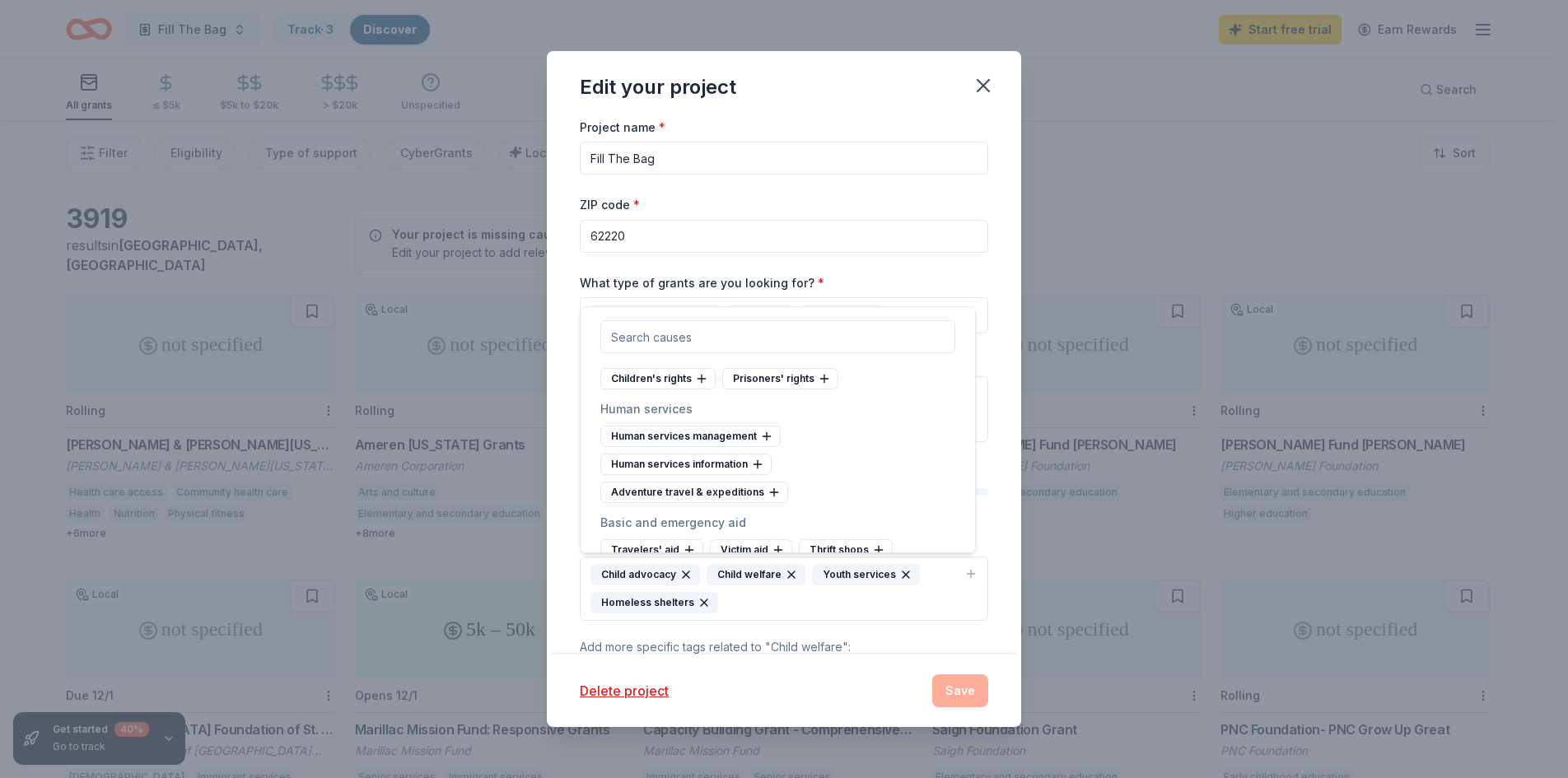
scroll to position [8581, 0]
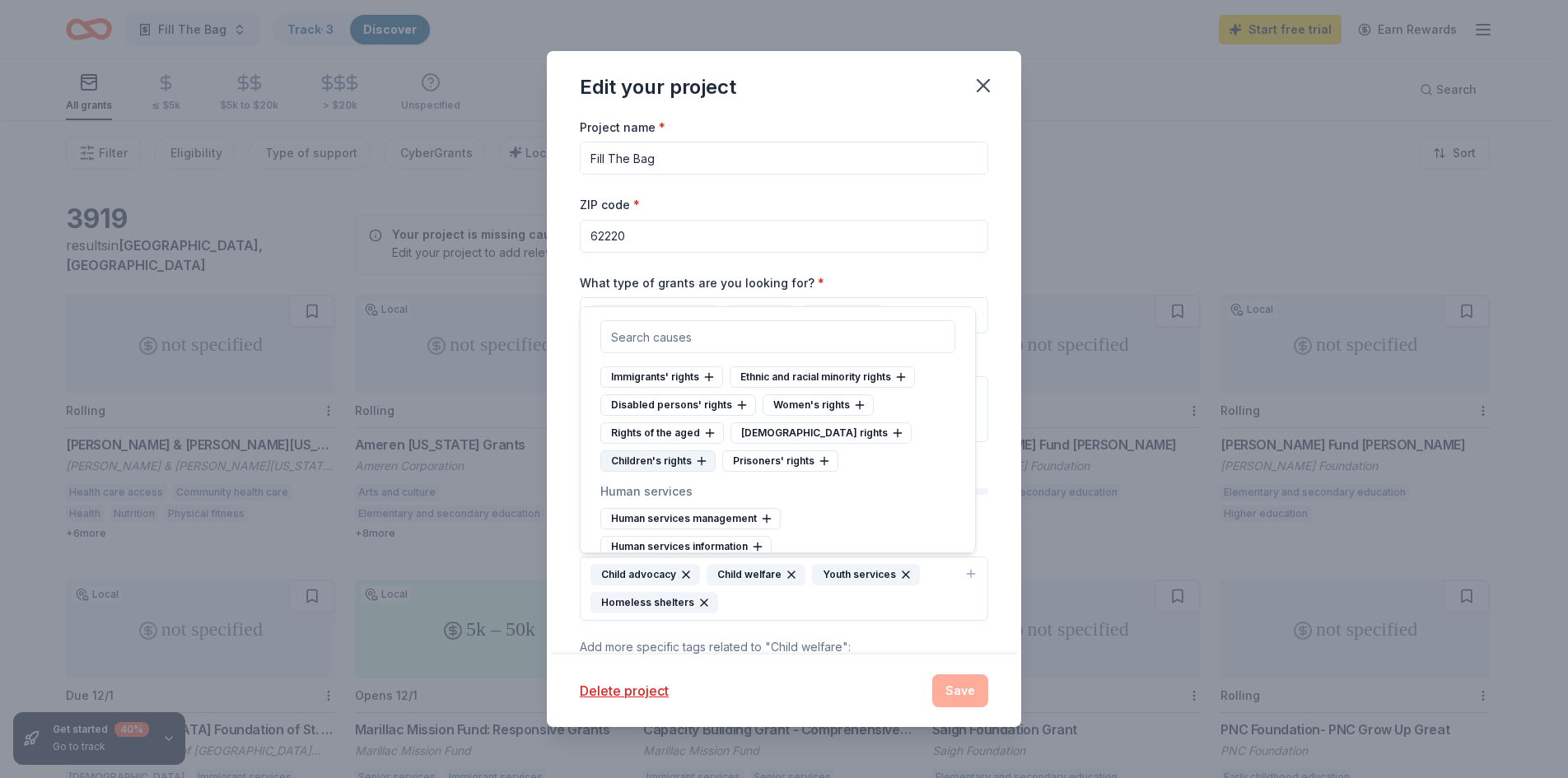
click at [701, 468] on icon at bounding box center [701, 461] width 13 height 13
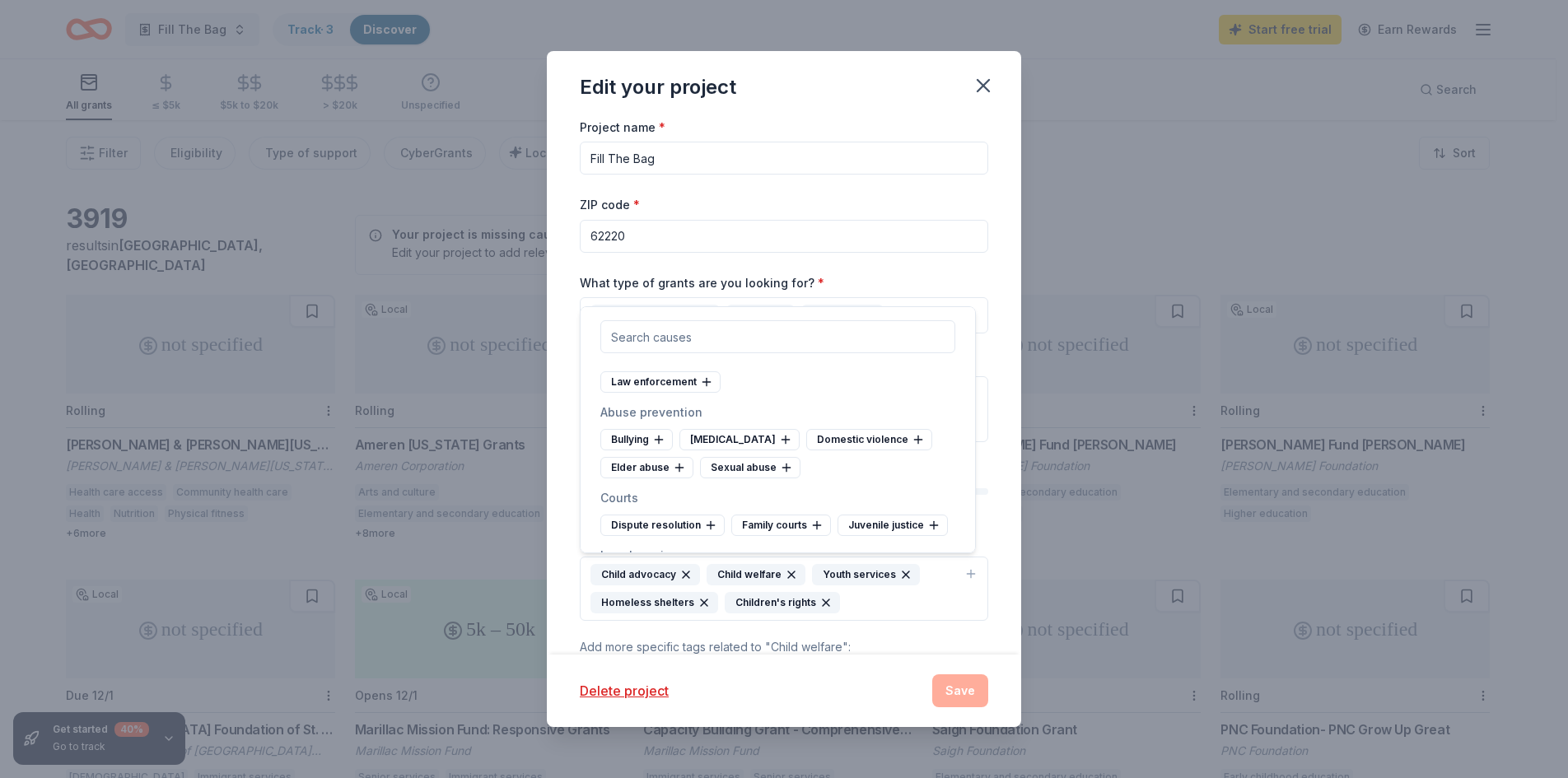
scroll to position [5288, 0]
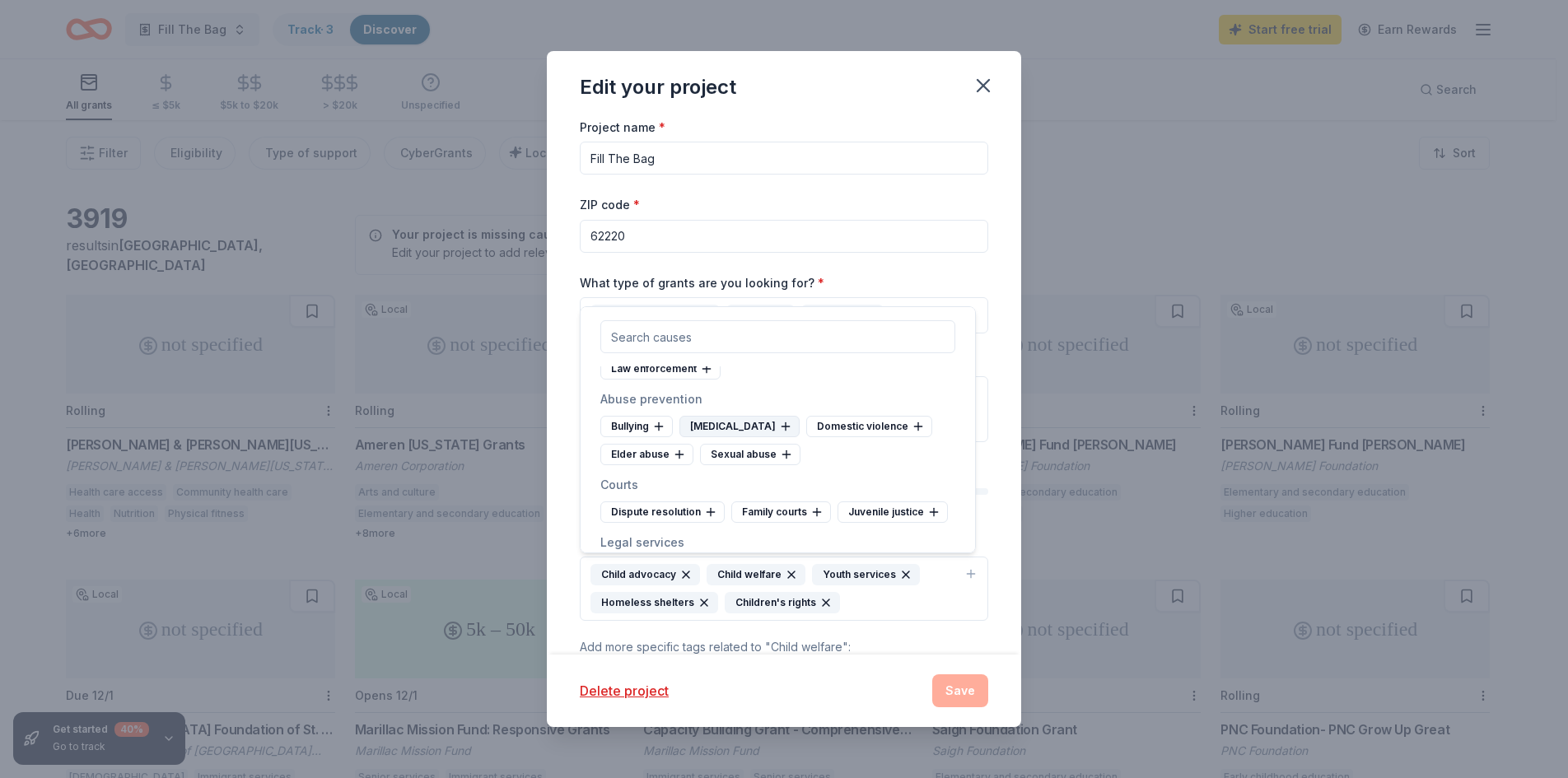
click at [702, 437] on div "[MEDICAL_DATA]" at bounding box center [740, 426] width 120 height 22
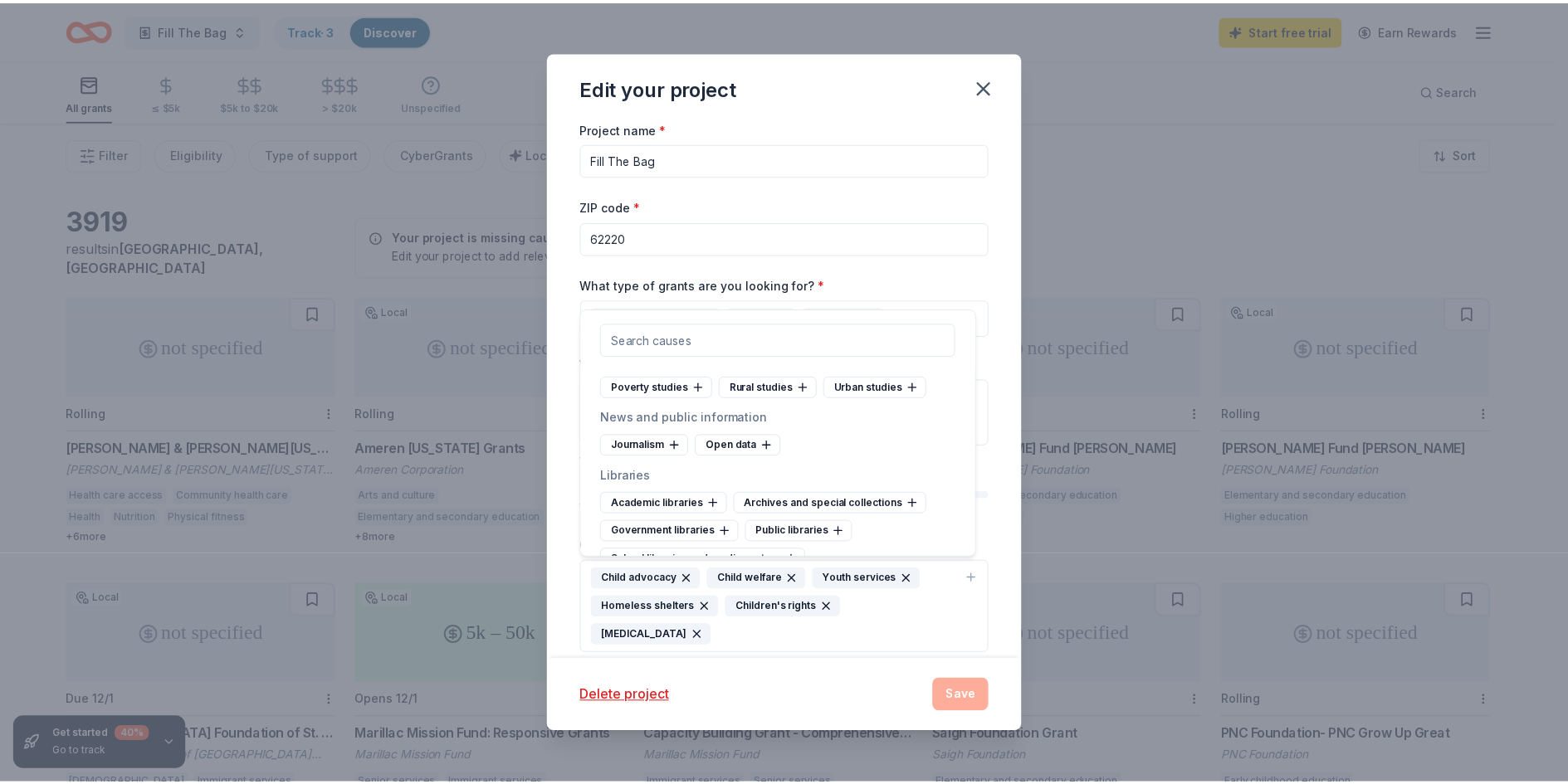
scroll to position [4665, 0]
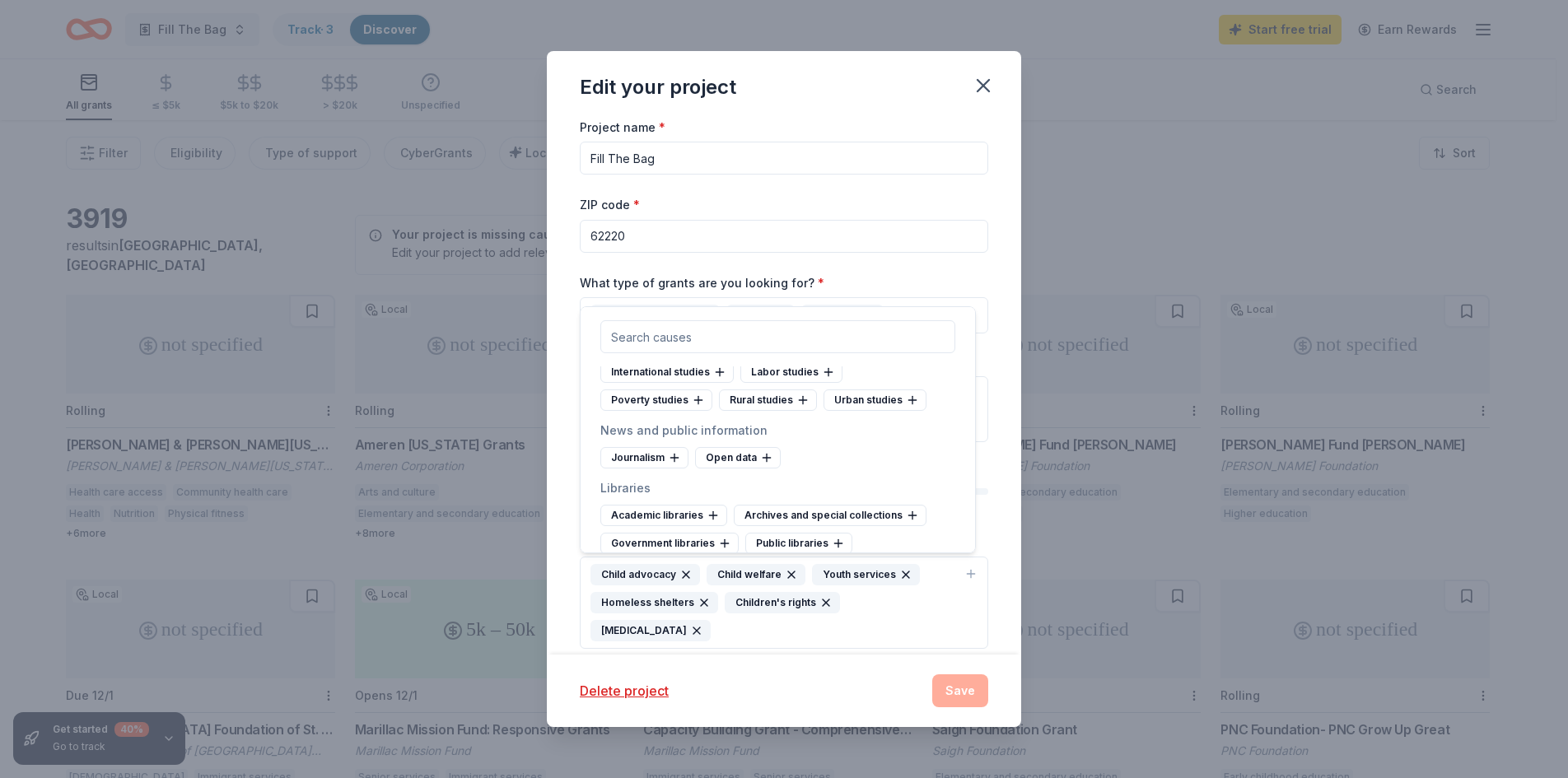
click at [867, 277] on div "What type of grants are you looking for? * General operations Capital Education" at bounding box center [784, 303] width 409 height 62
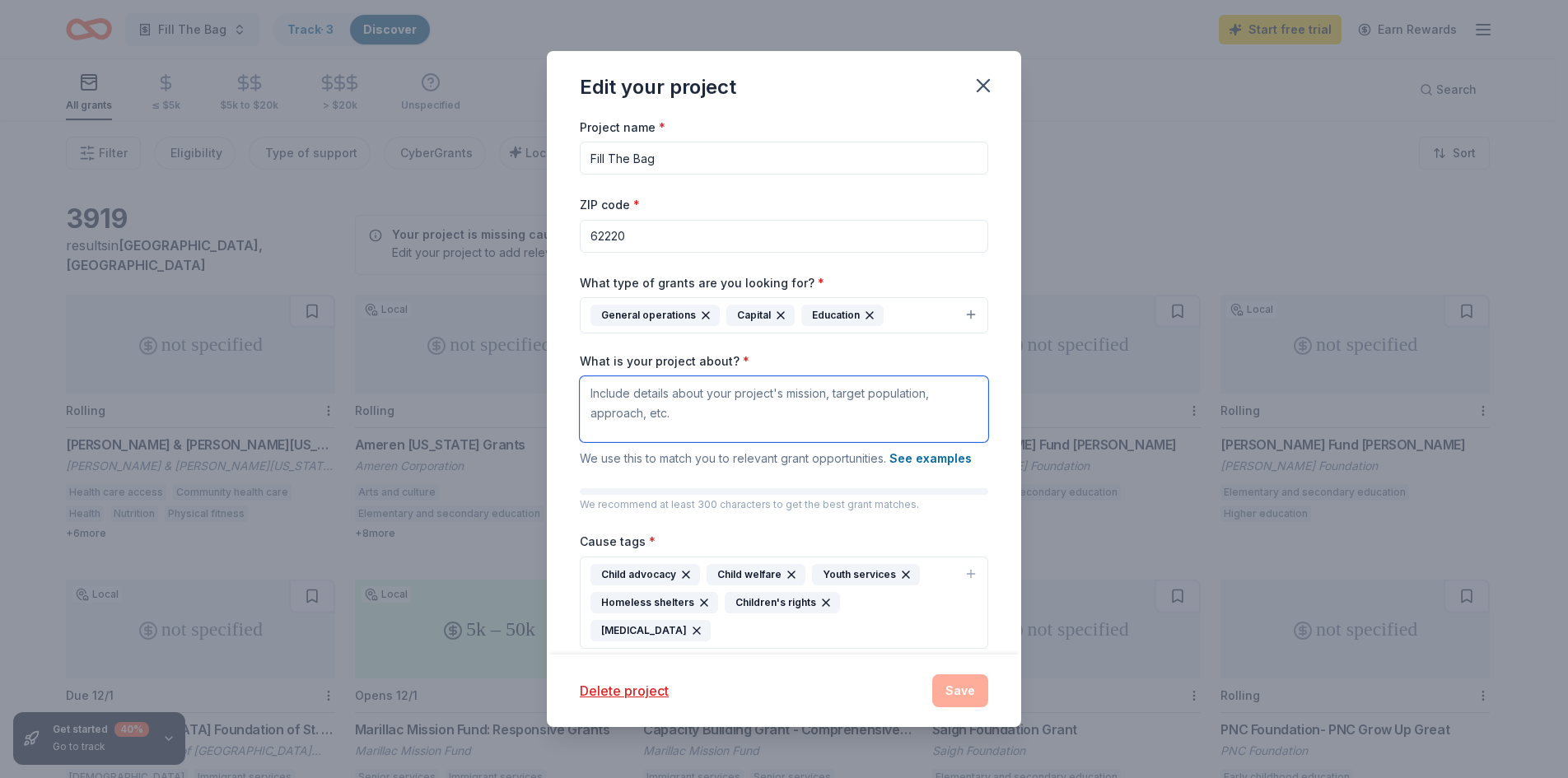
click at [743, 421] on textarea "What is your project about? *" at bounding box center [784, 409] width 409 height 66
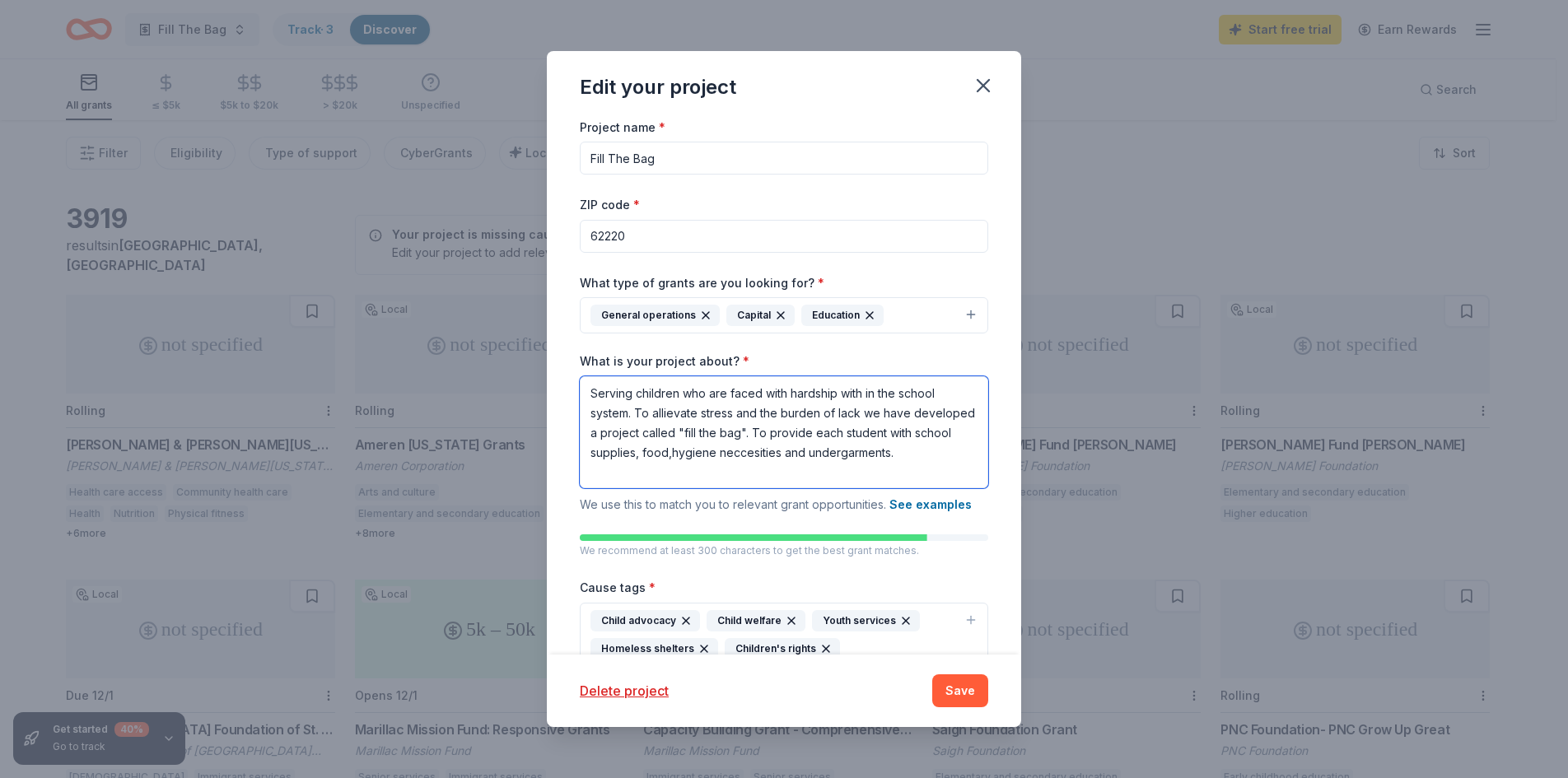
click at [670, 412] on textarea "Serving children who are faced with hardship with in the school system. To alli…" at bounding box center [784, 432] width 409 height 112
click at [830, 459] on textarea "Serving children who are faced with hardship with in the school system. To alle…" at bounding box center [784, 432] width 409 height 112
click at [823, 430] on textarea "Serving children who are faced with hardship with in the school system. To alle…" at bounding box center [784, 432] width 409 height 112
click at [865, 393] on textarea "Serving children who are faced with hardship with in the school system. To alle…" at bounding box center [784, 432] width 409 height 112
click at [863, 435] on textarea "Serving children who are faced with hardship within the school system. To allev…" at bounding box center [784, 432] width 409 height 112
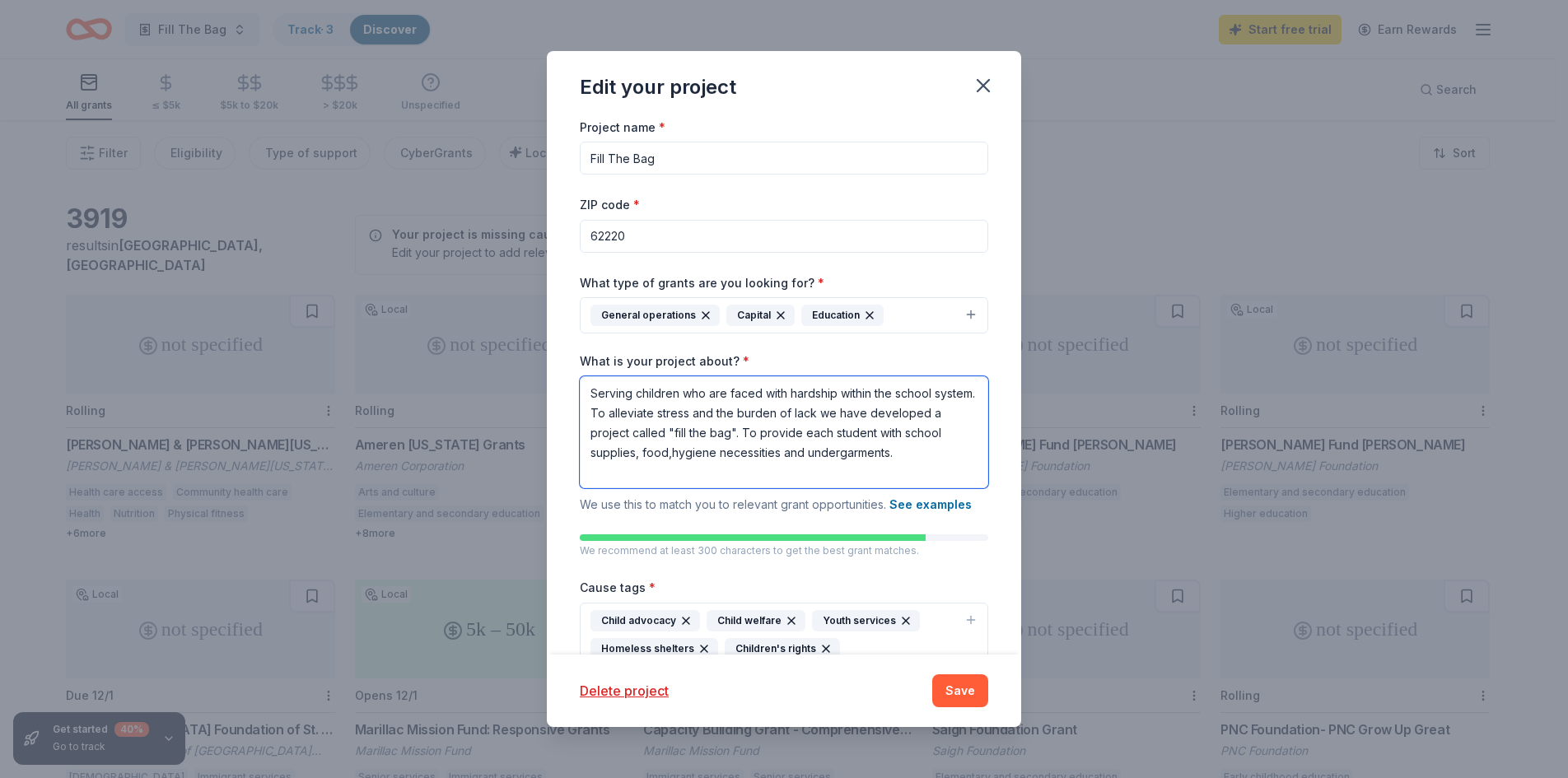
click at [692, 472] on textarea "Serving children who are faced with hardship within the school system. To allev…" at bounding box center [784, 432] width 409 height 112
type textarea "Serving children who are faced with hardship within the school system. To allev…"
click at [965, 688] on button "Save" at bounding box center [960, 690] width 56 height 33
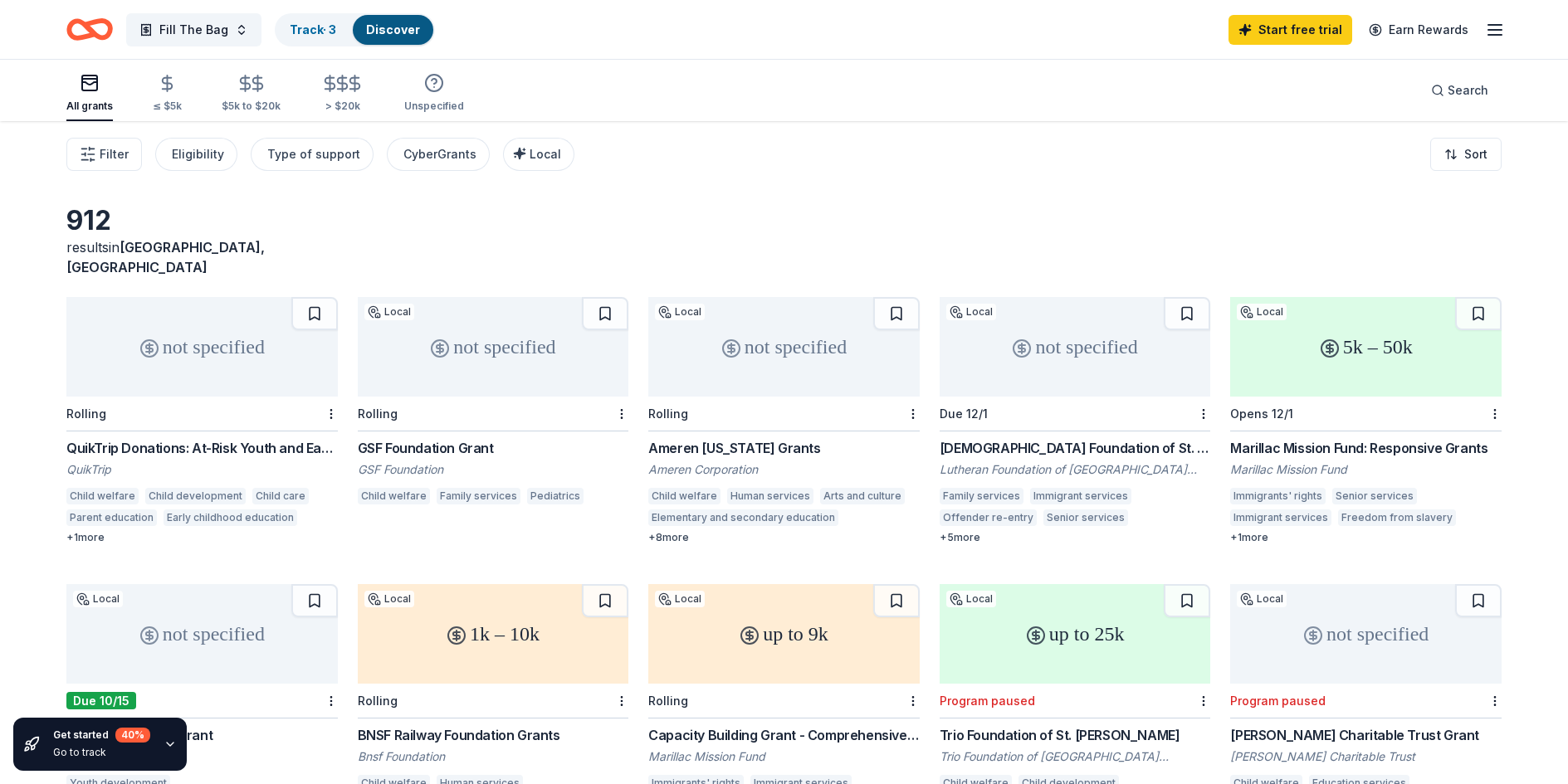
click at [256, 438] on div "QuikTrip Donations: At-Risk Youth and Early Childhood Education" at bounding box center [202, 448] width 271 height 20
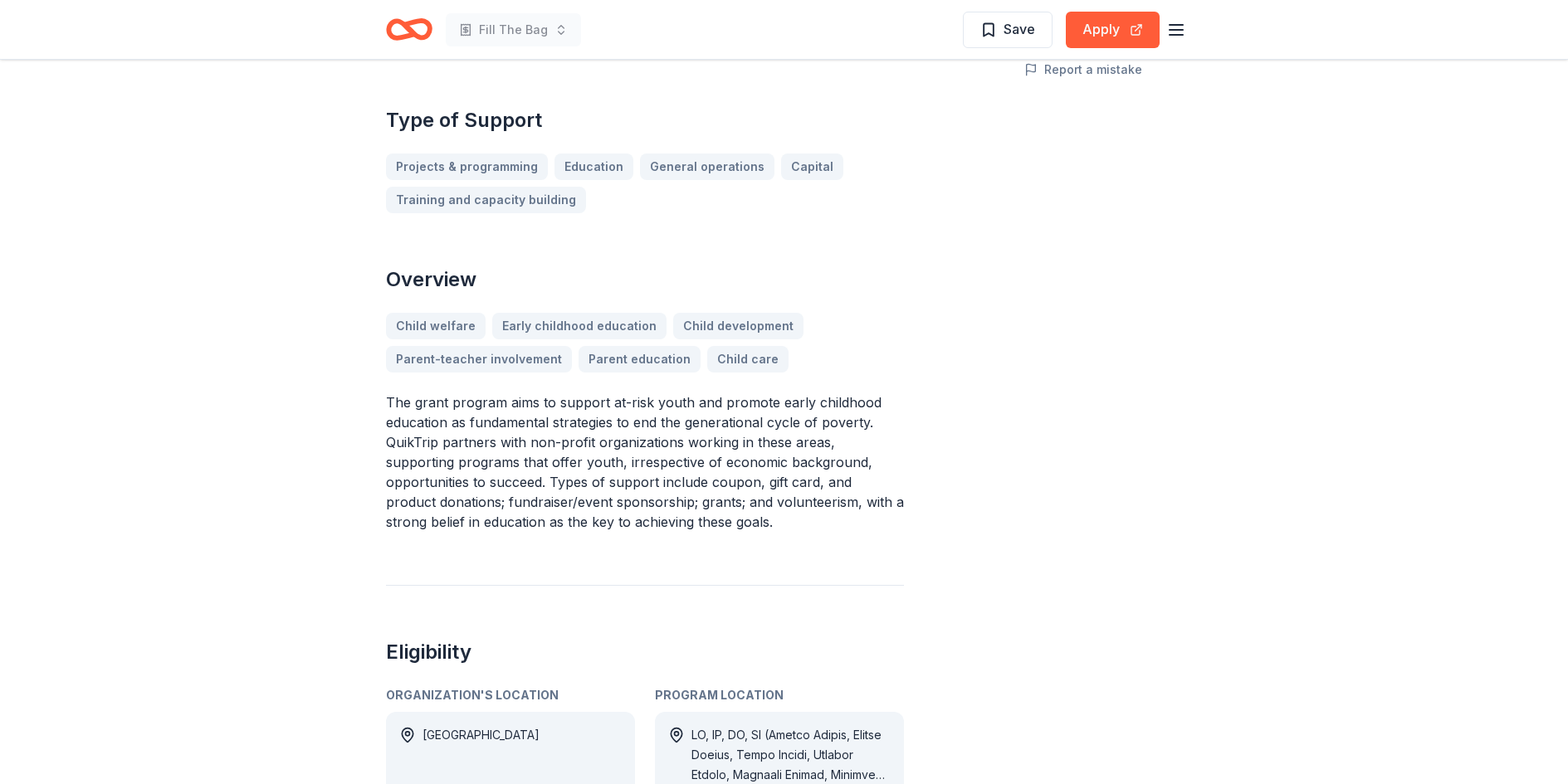
scroll to position [581, 0]
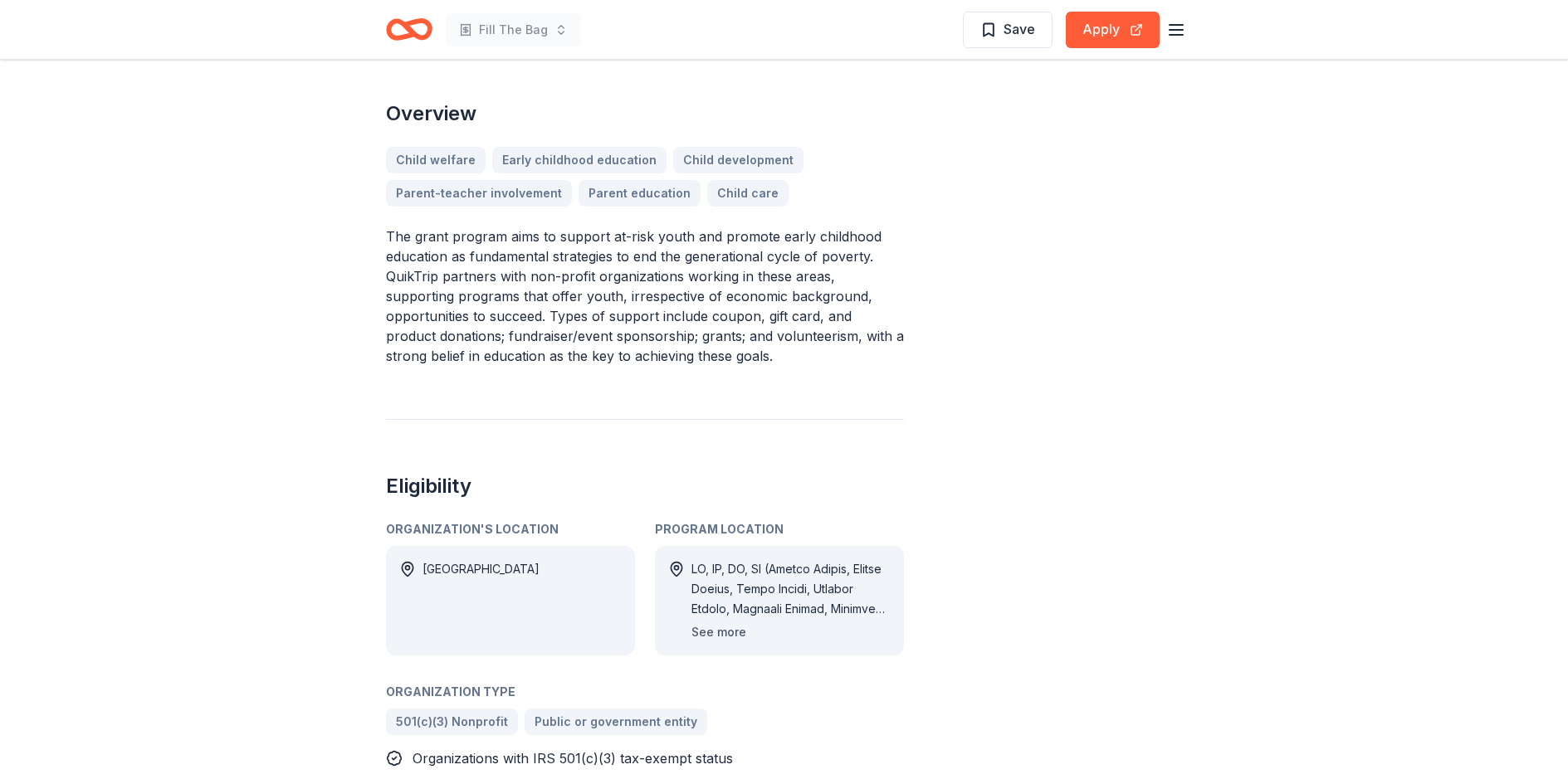
click at [717, 634] on button "See more" at bounding box center [719, 632] width 55 height 20
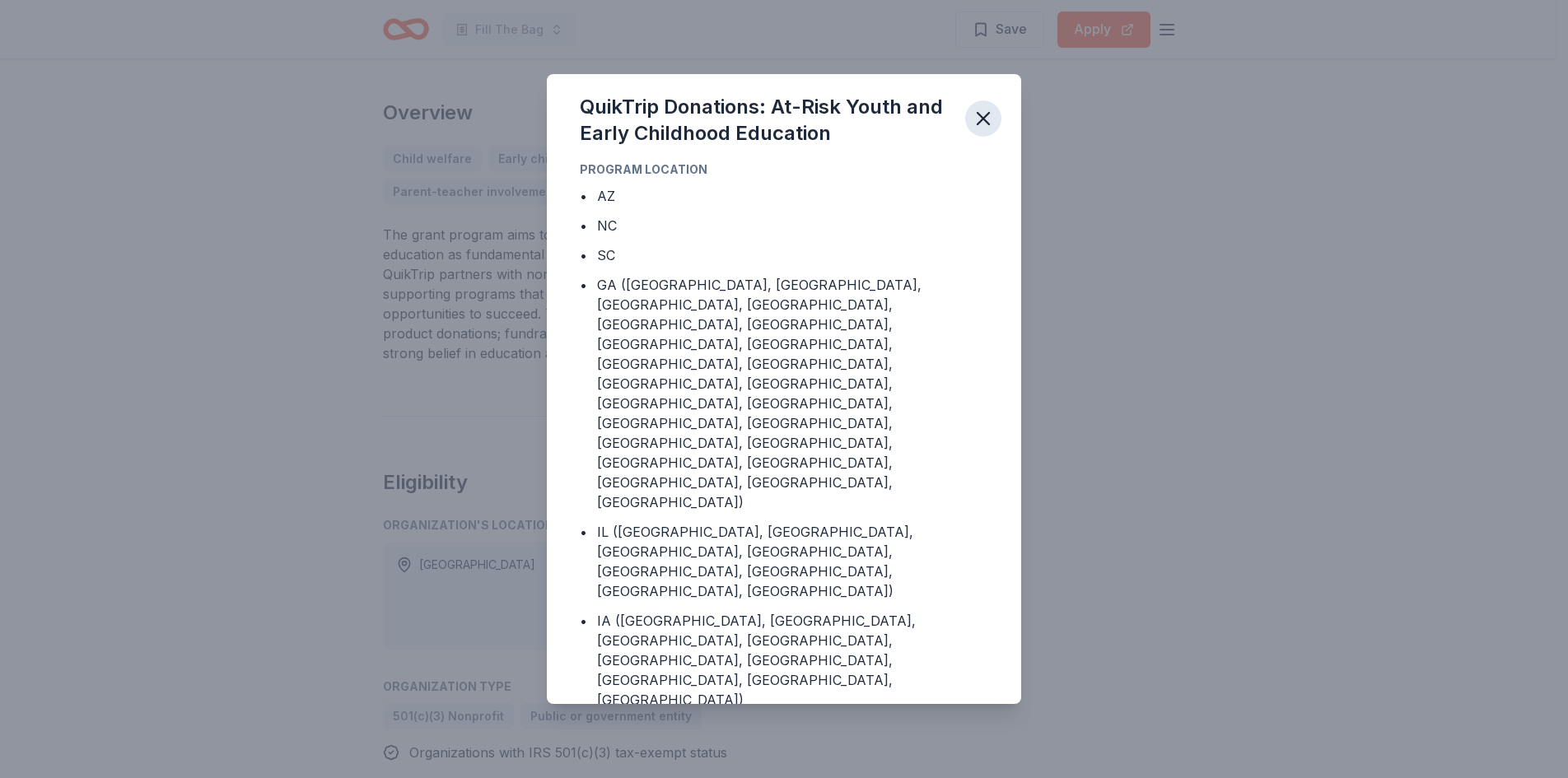
click at [986, 116] on icon "button" at bounding box center [983, 119] width 12 height 12
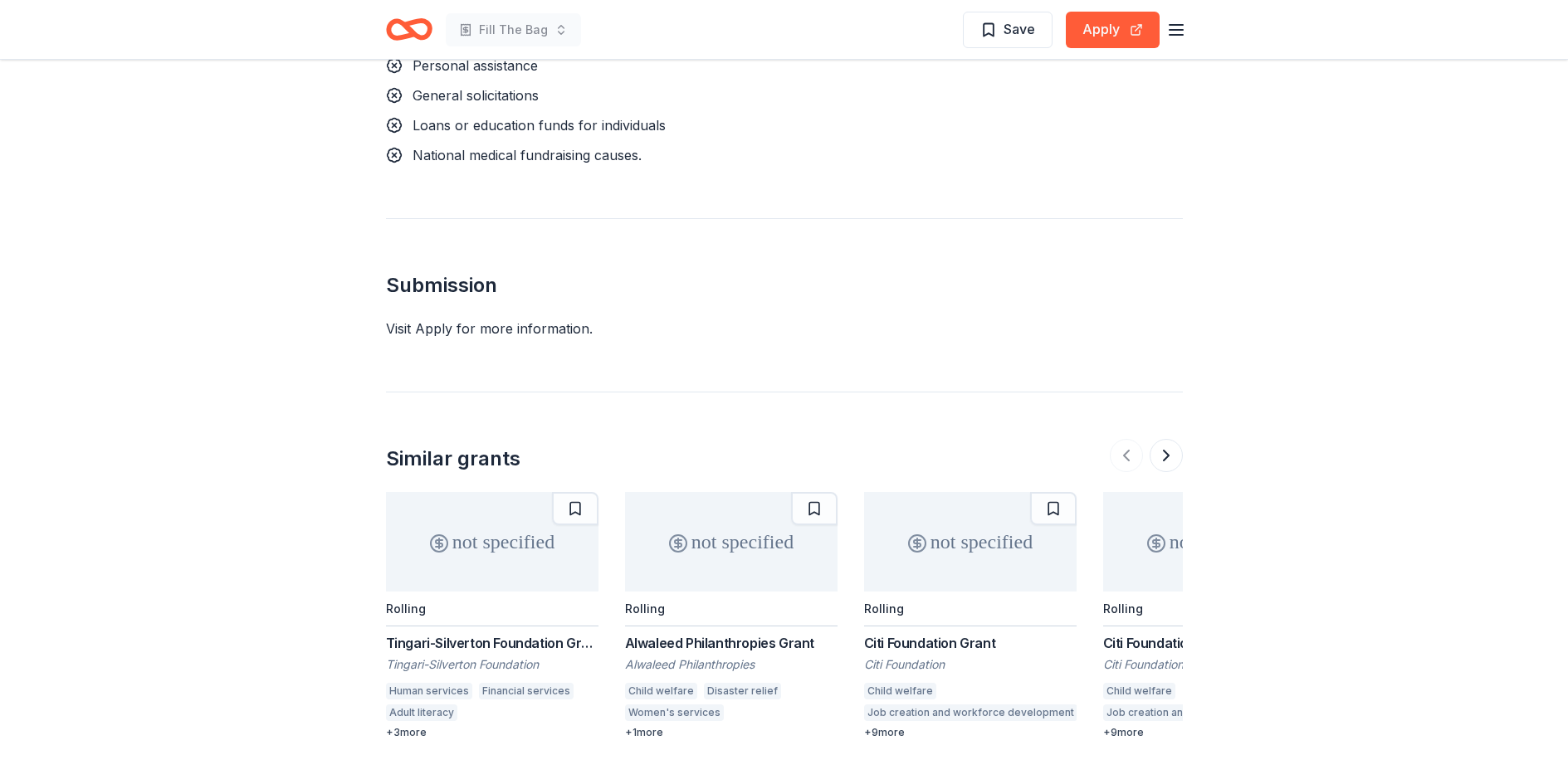
scroll to position [1411, 0]
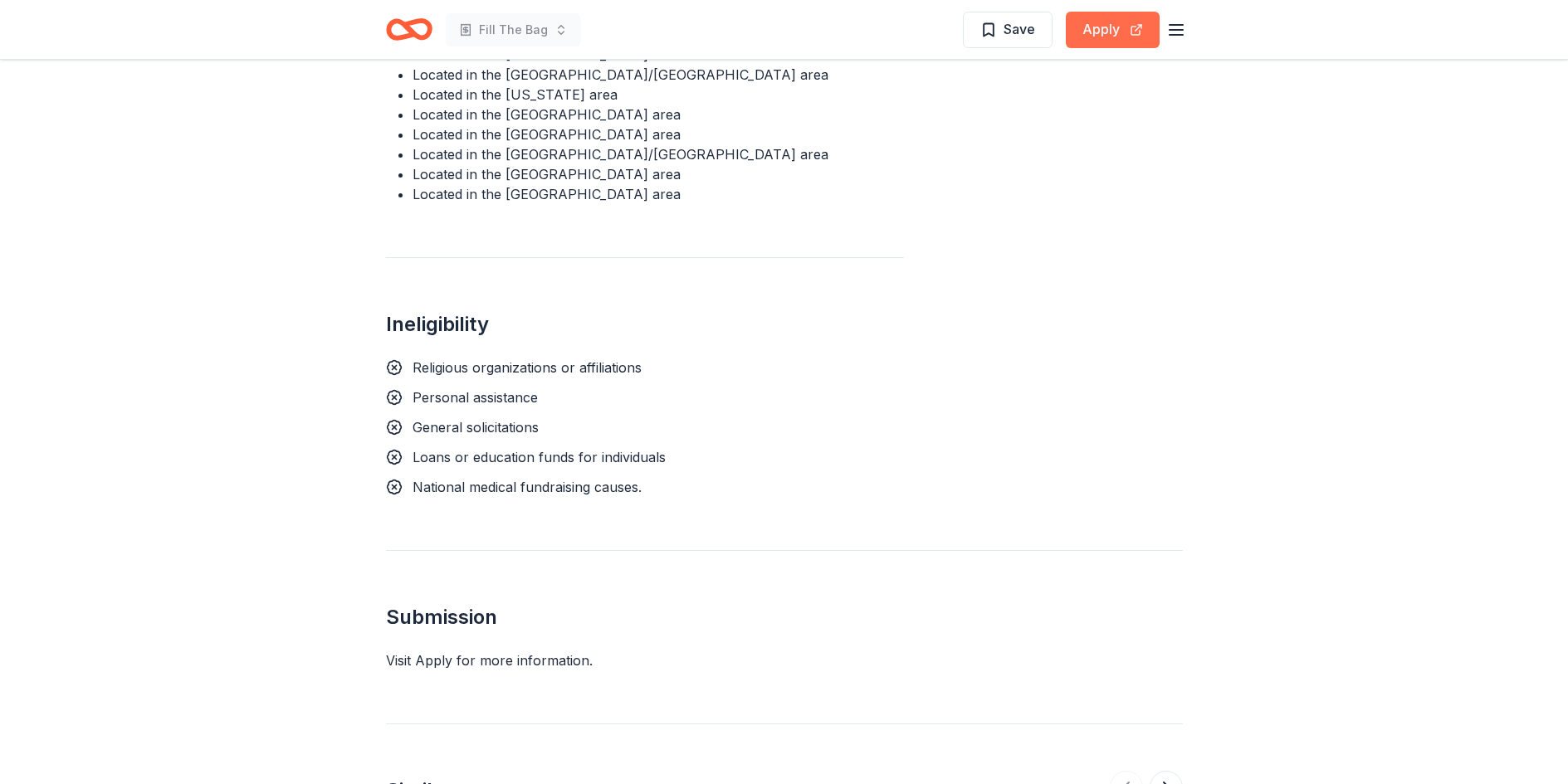
click at [1089, 34] on button "Apply" at bounding box center [1112, 29] width 94 height 36
